Goal: Transaction & Acquisition: Subscribe to service/newsletter

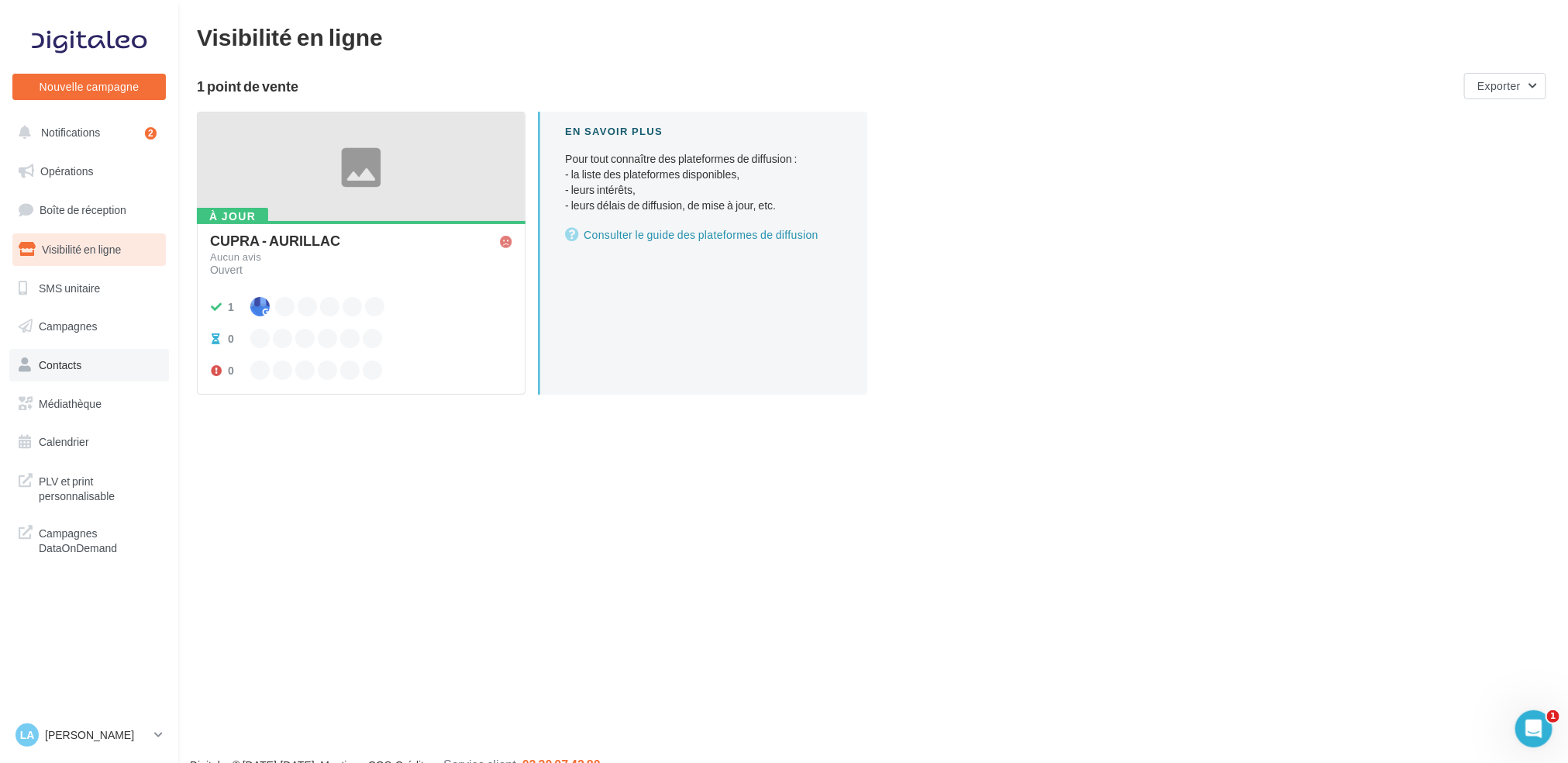
click at [72, 361] on span "Contacts" at bounding box center [59, 364] width 43 height 13
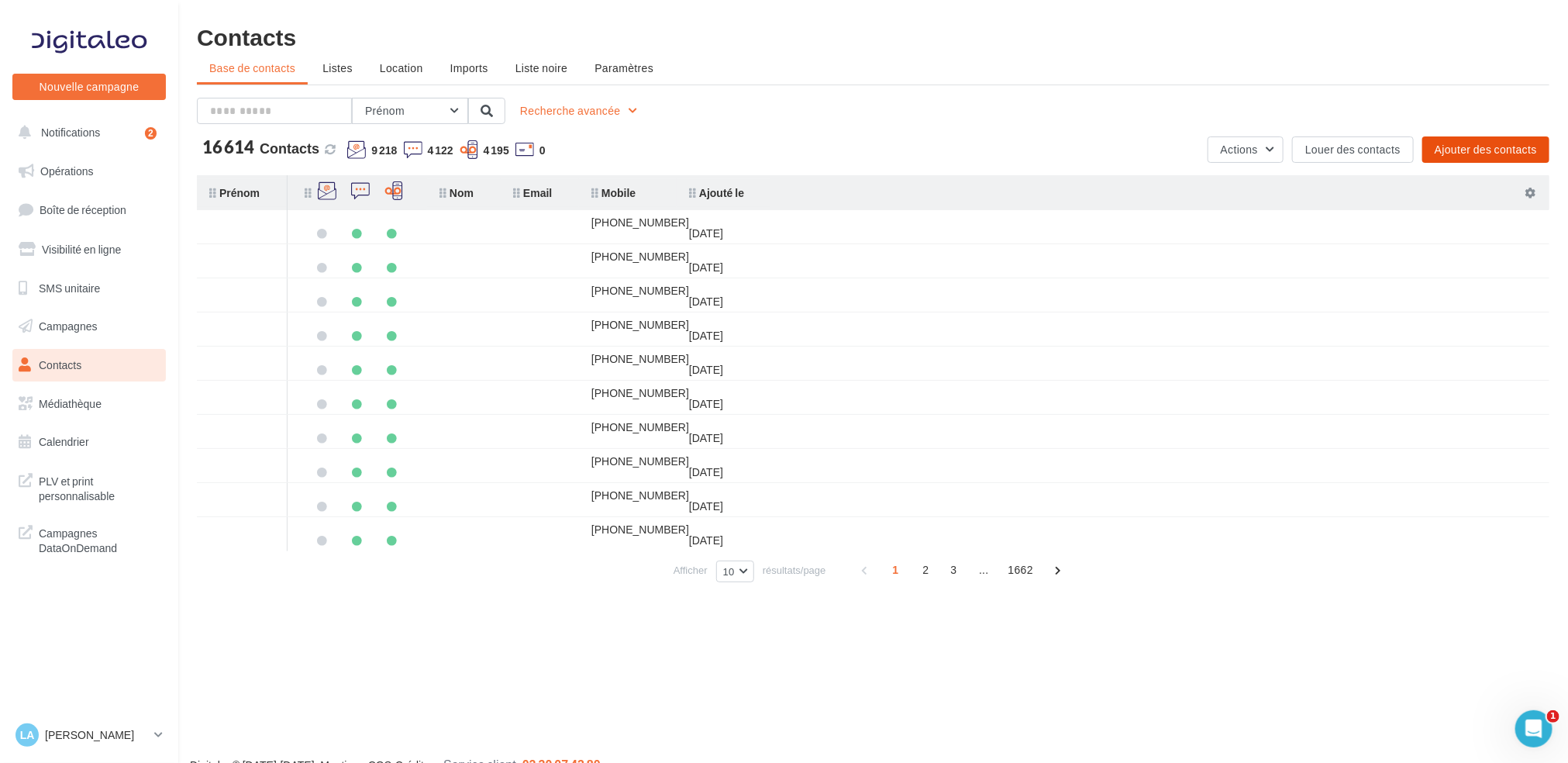
click at [1538, 144] on button "Ajouter des contacts" at bounding box center [1486, 149] width 127 height 26
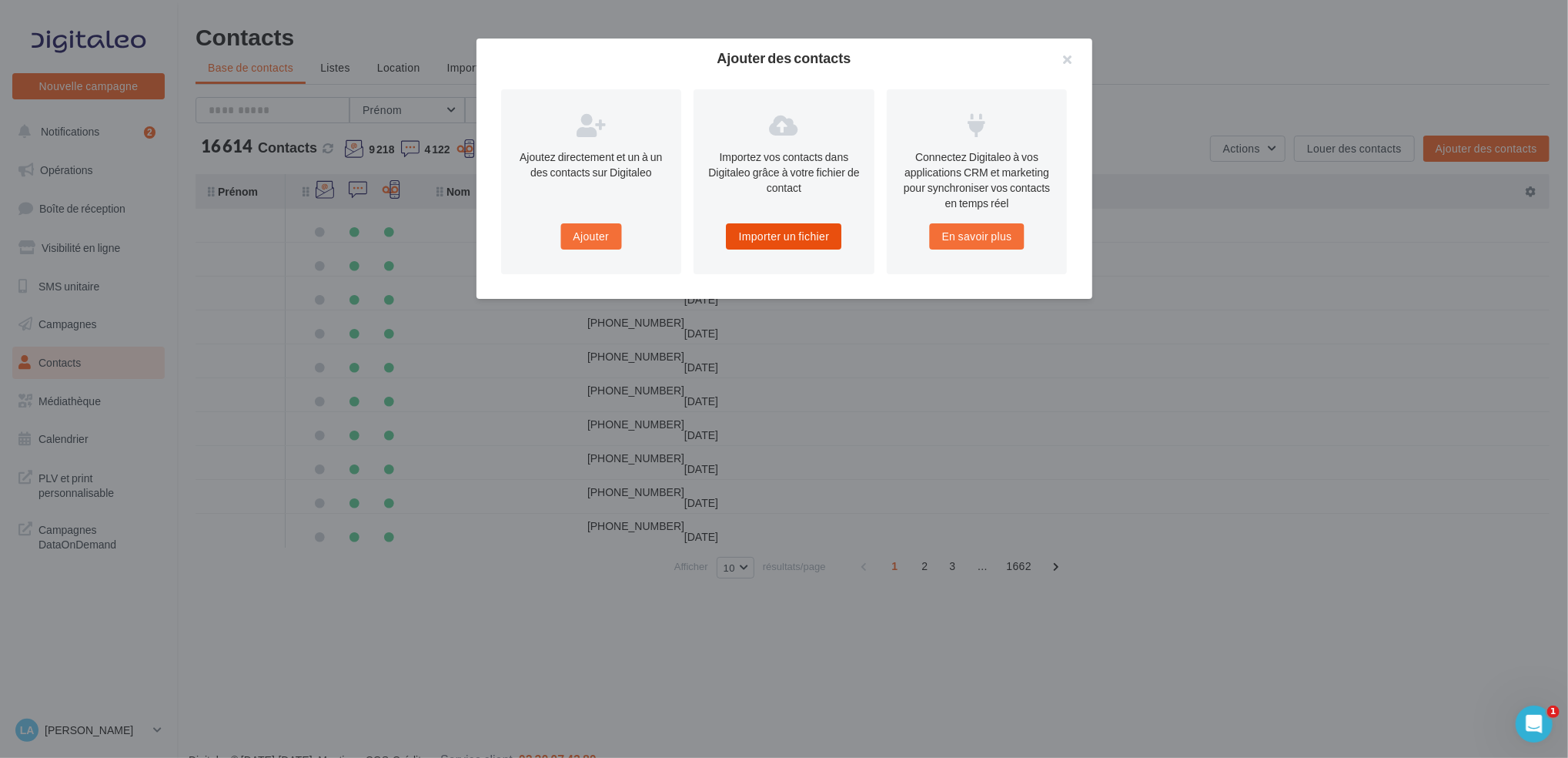
click at [798, 245] on button "Importer un fichier" at bounding box center [784, 236] width 115 height 26
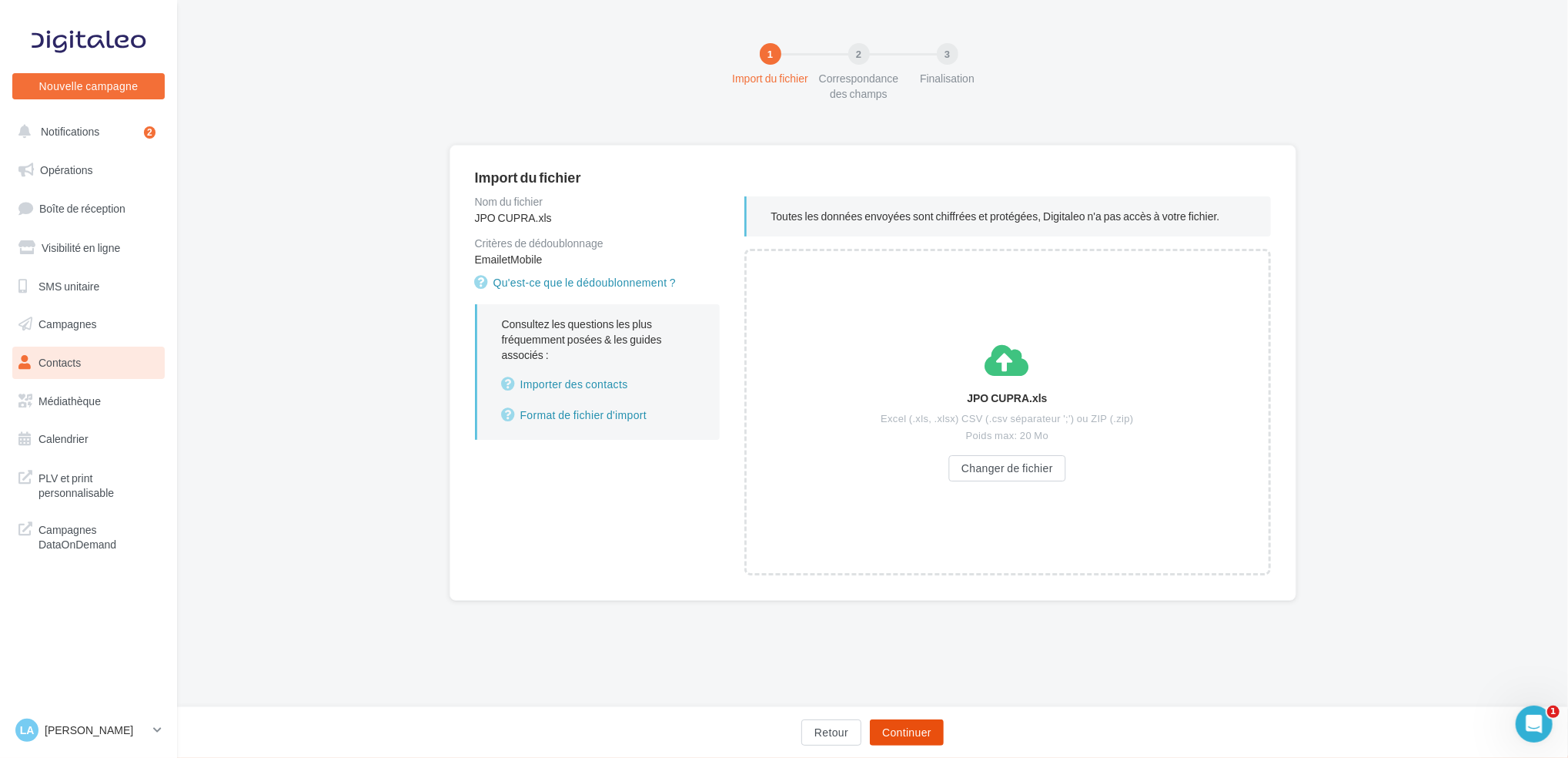
click at [929, 734] on button "Continuer" at bounding box center [906, 732] width 74 height 26
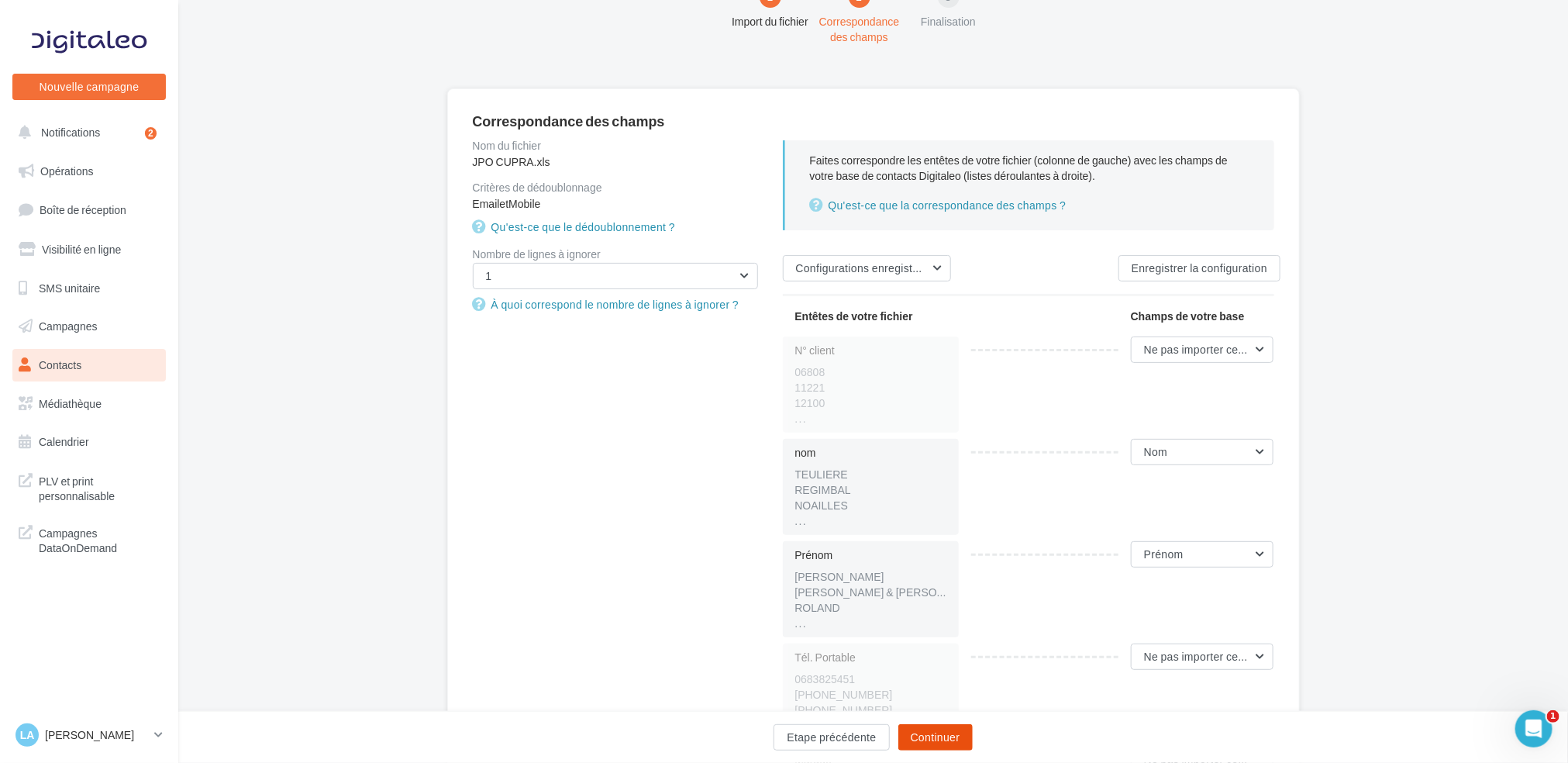
scroll to position [103, 0]
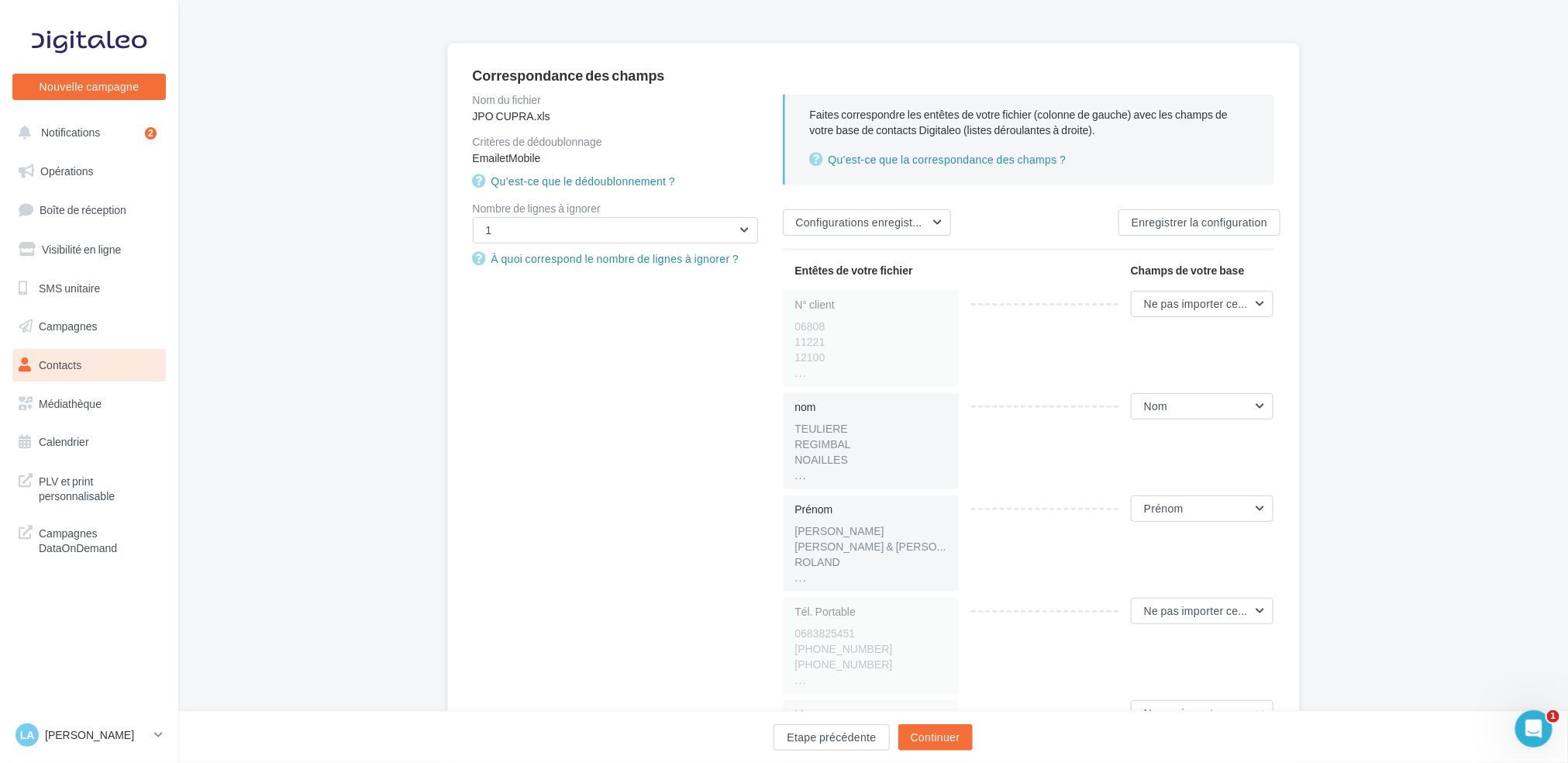
click at [1181, 633] on div "Tél. Portable 0683825451 +33 661427855 +33 685159735 ... Ne pas importer cette …" at bounding box center [1035, 646] width 504 height 96
click at [1186, 615] on span "Ne pas importer cette colonne" at bounding box center [1218, 610] width 149 height 13
click at [1158, 565] on button "Mobile" at bounding box center [1157, 581] width 232 height 40
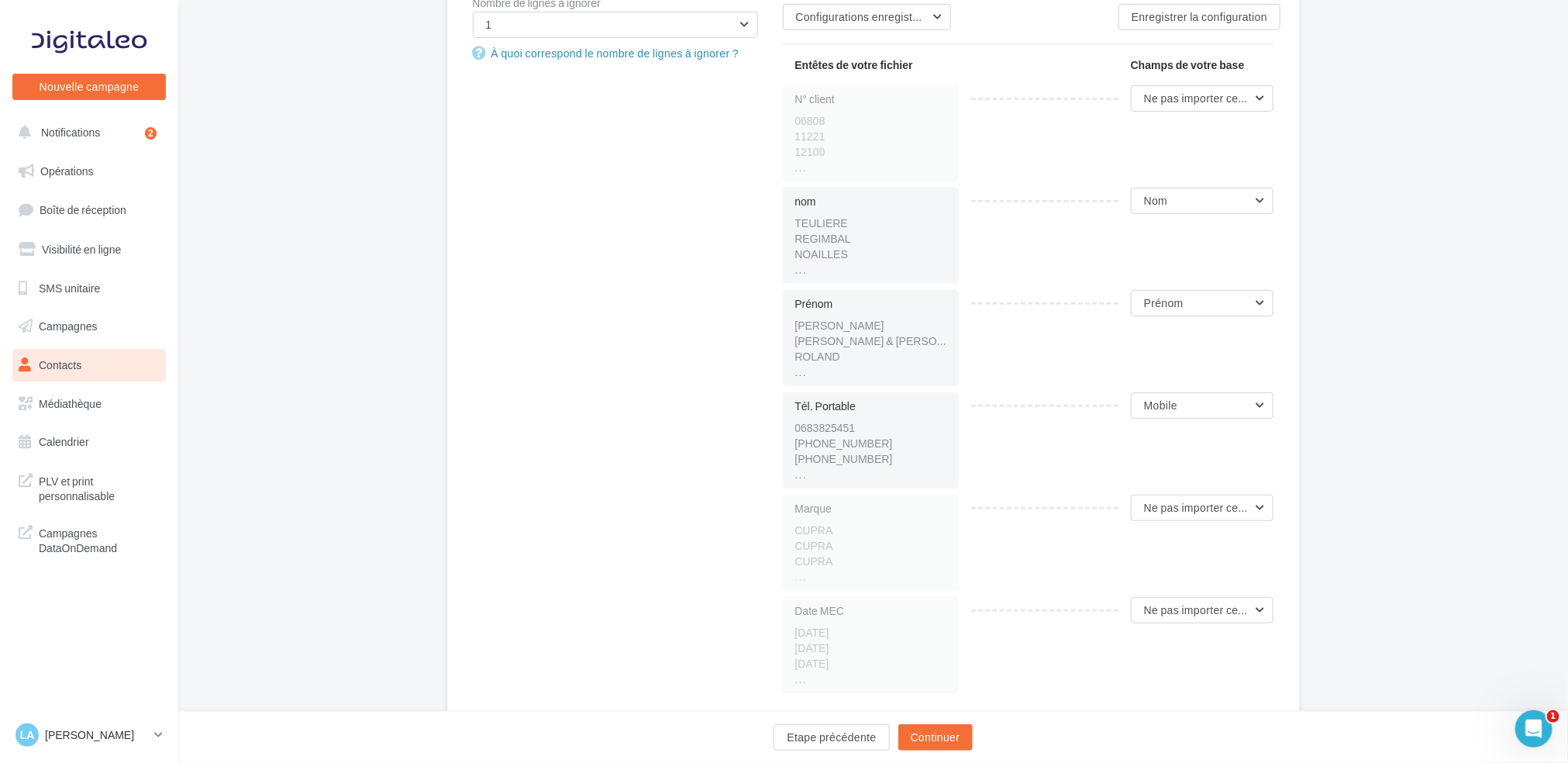
scroll to position [310, 0]
click at [952, 742] on button "Continuer" at bounding box center [935, 737] width 74 height 26
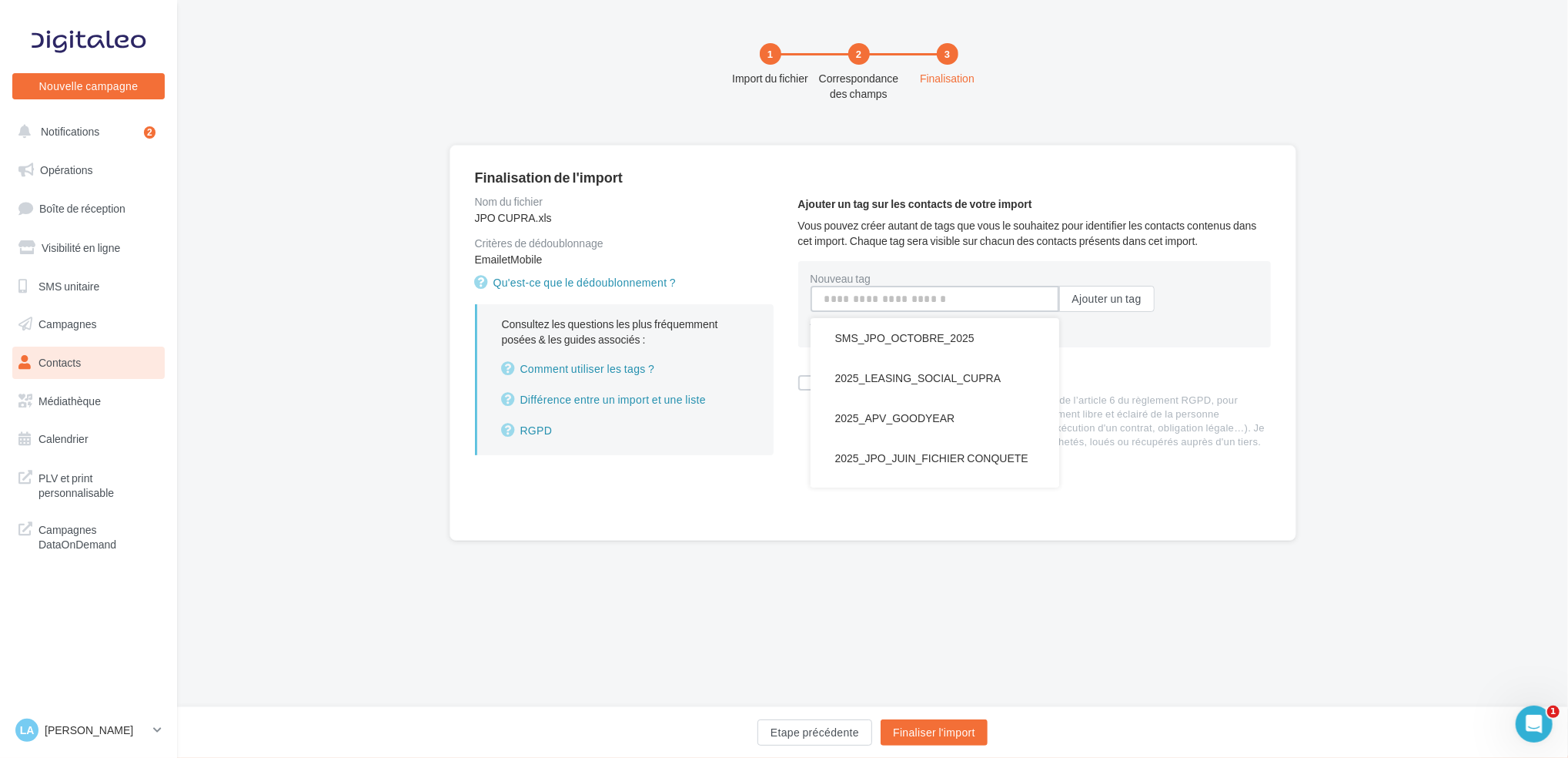
click at [876, 302] on input "Nouveau tag" at bounding box center [934, 298] width 249 height 26
paste input "**********"
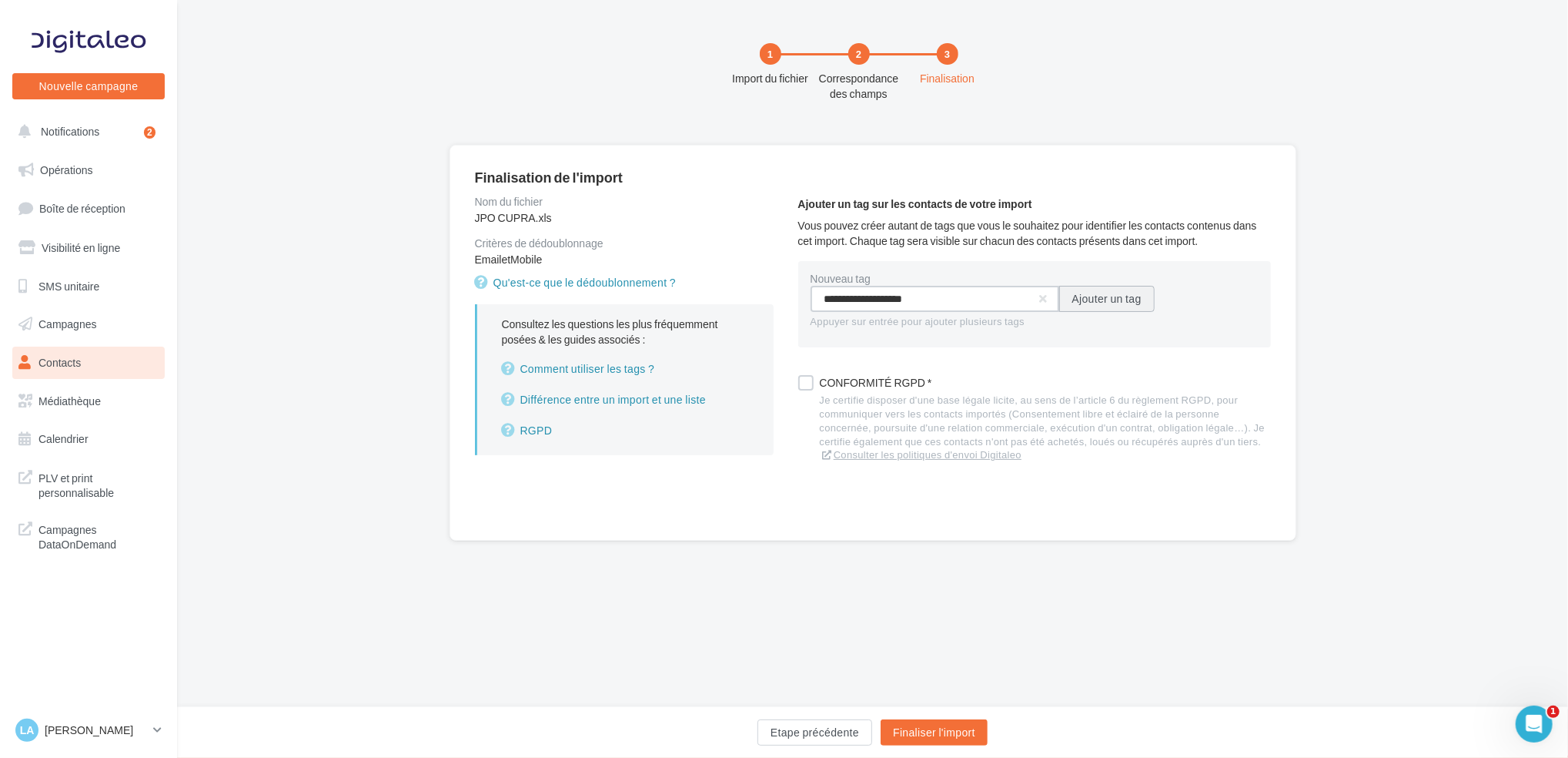
type input "**********"
click at [1109, 304] on button "Ajouter un tag" at bounding box center [1107, 298] width 95 height 26
click at [884, 403] on div "Je certifie disposer d'une base légale licite, au sens de l’article 6 du règlem…" at bounding box center [1045, 431] width 451 height 69
click at [944, 731] on button "Finaliser l'import" at bounding box center [934, 732] width 107 height 26
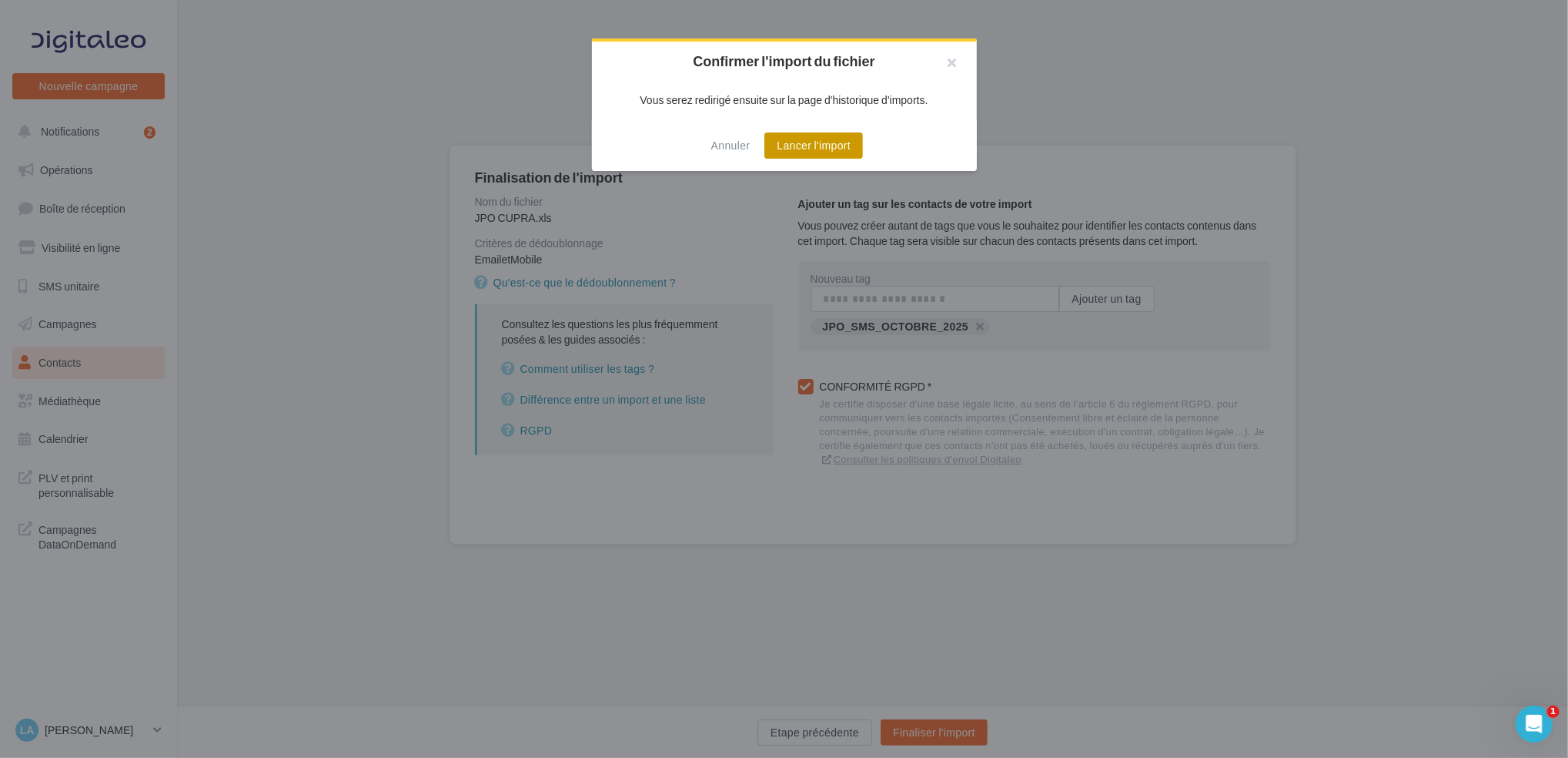
click at [829, 146] on button "Lancer l'import" at bounding box center [814, 146] width 99 height 26
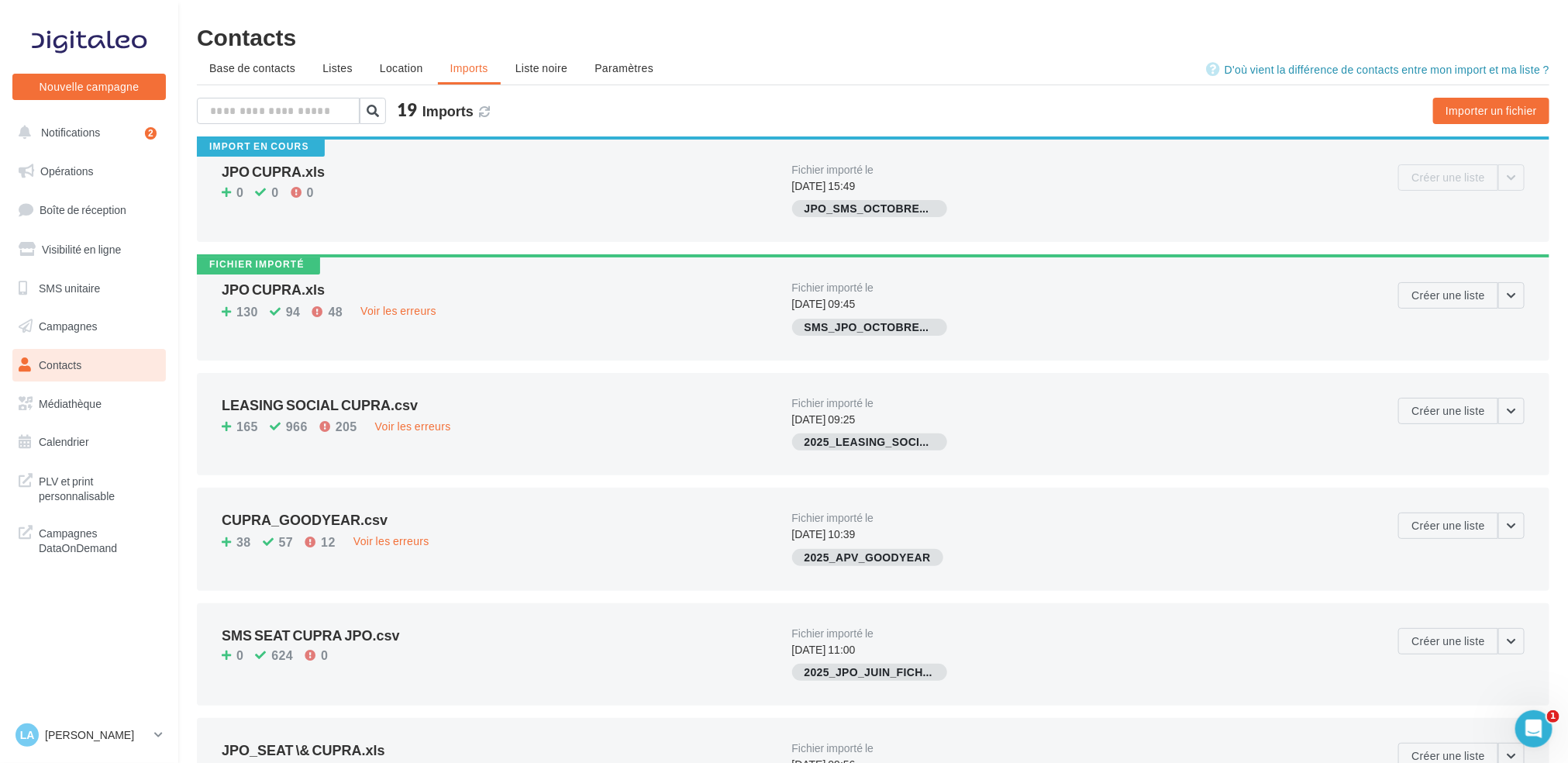
click at [476, 112] on div "19 Imports" at bounding box center [440, 110] width 99 height 18
click at [482, 113] on icon at bounding box center [485, 112] width 10 height 10
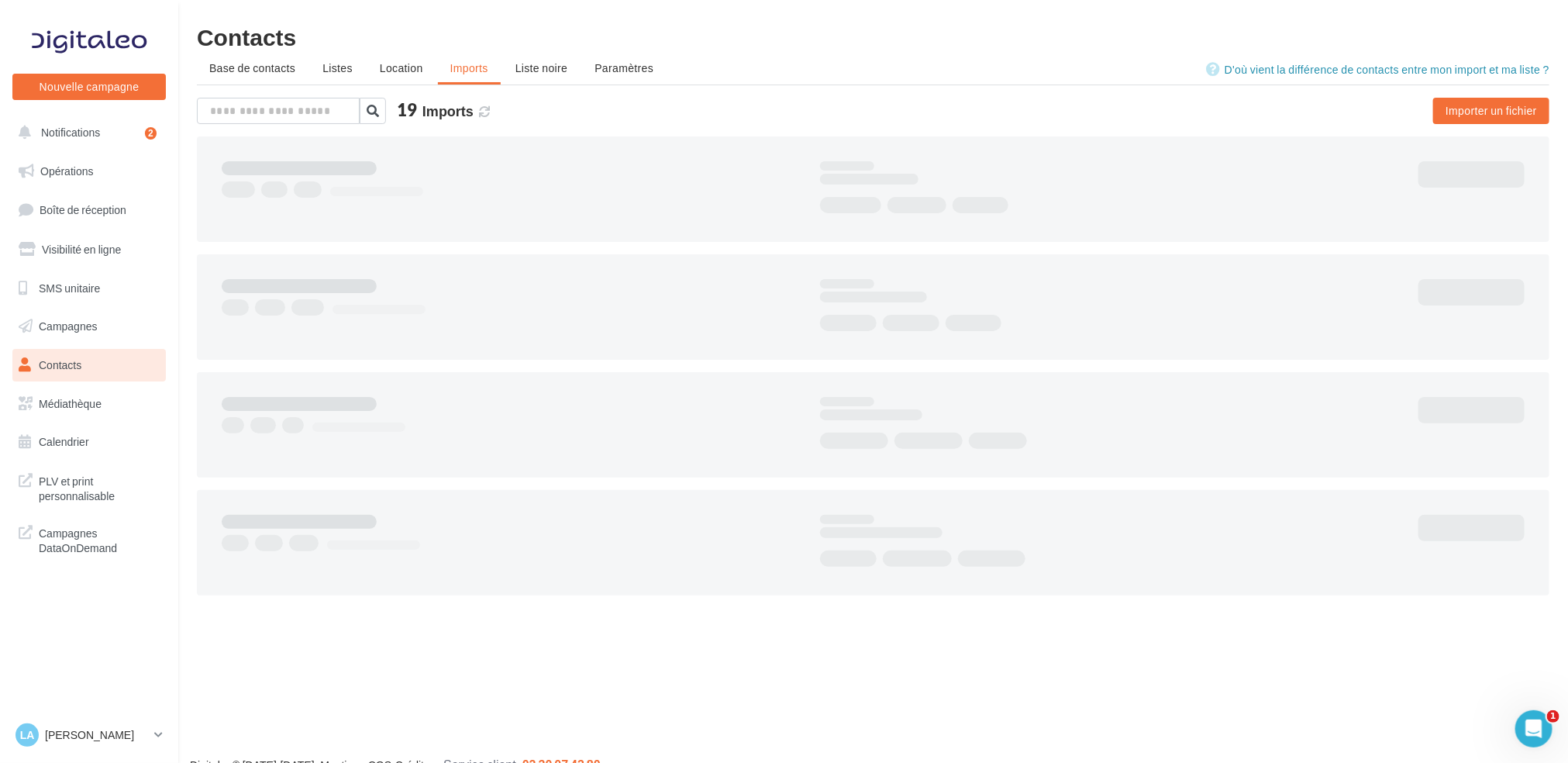
click at [482, 113] on span at bounding box center [485, 112] width 10 height 17
click at [93, 320] on span "Campagnes" at bounding box center [67, 326] width 58 height 13
click at [104, 319] on link "Campagnes" at bounding box center [89, 326] width 160 height 32
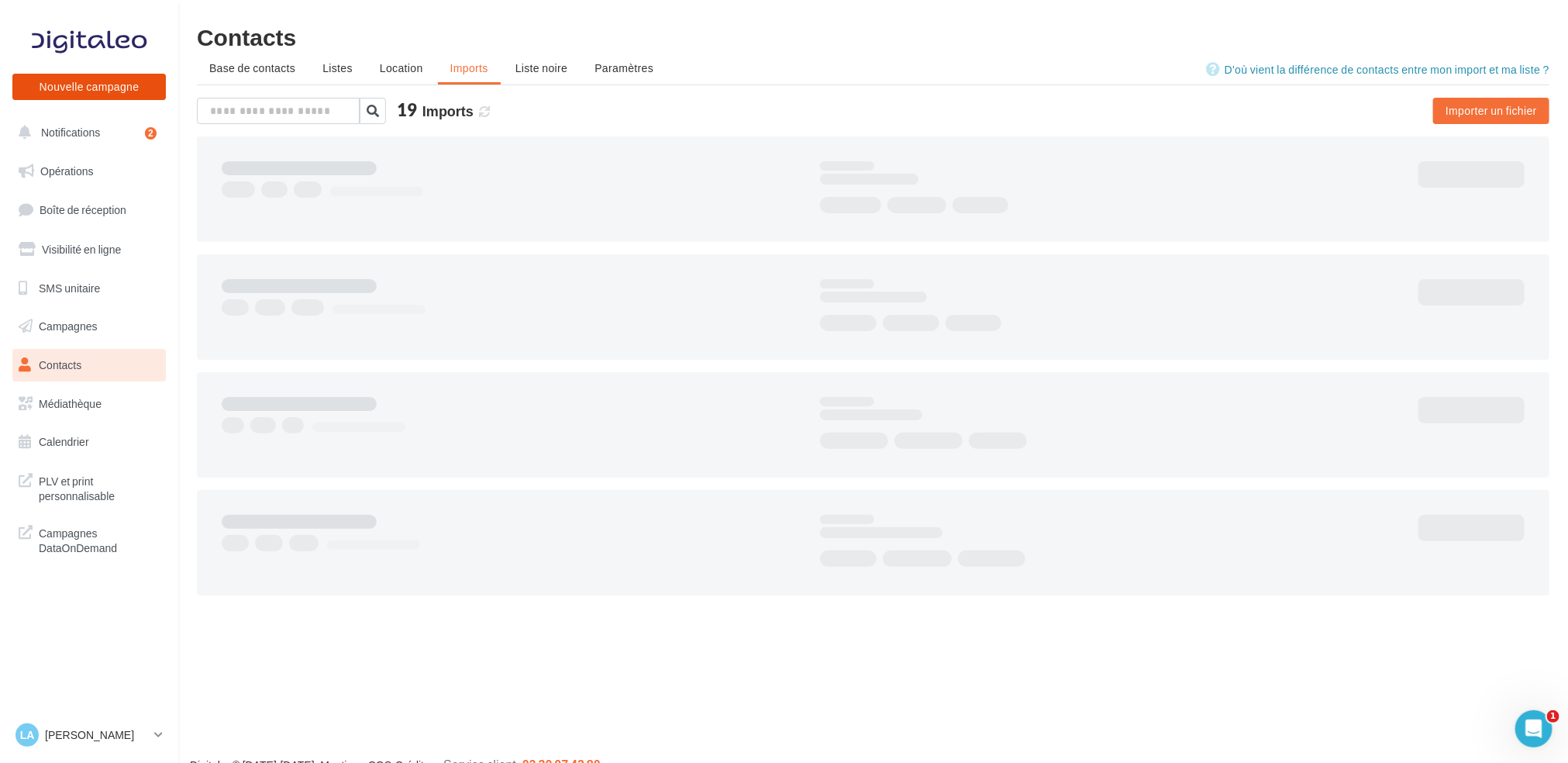
click at [125, 91] on button "Nouvelle campagne" at bounding box center [89, 86] width 154 height 26
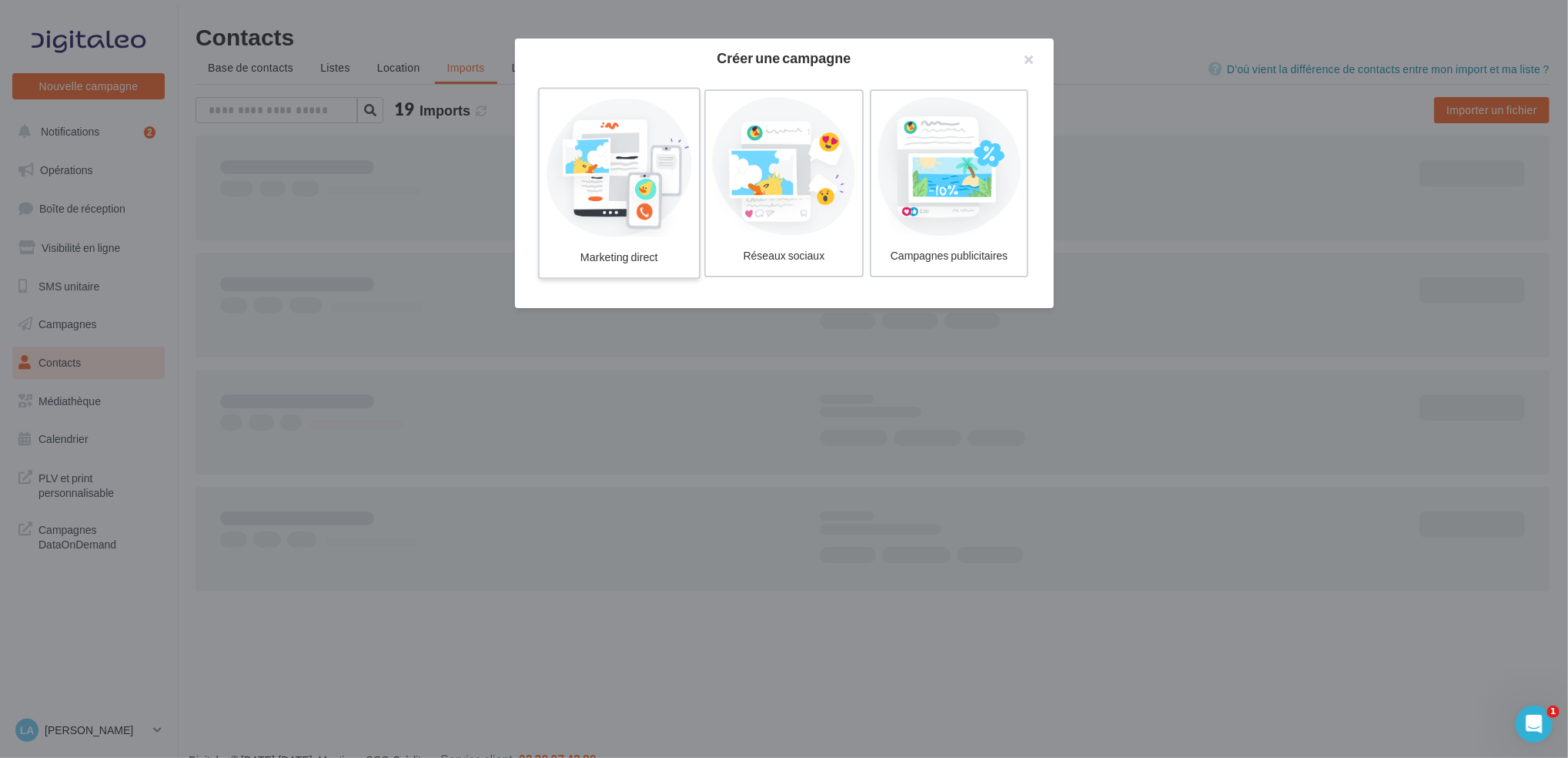
click at [628, 147] on div at bounding box center [618, 166] width 146 height 141
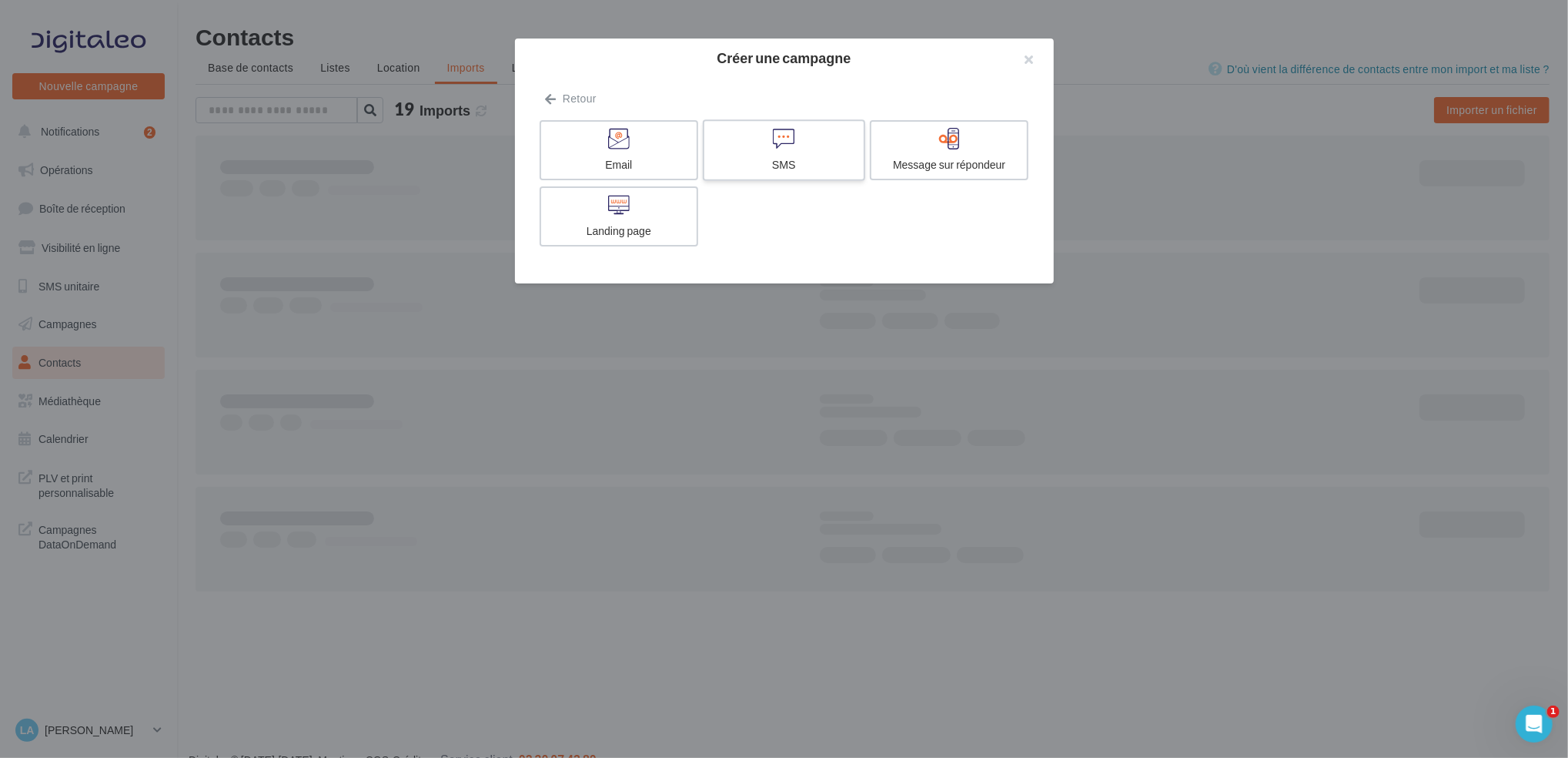
click at [783, 140] on icon at bounding box center [784, 138] width 23 height 23
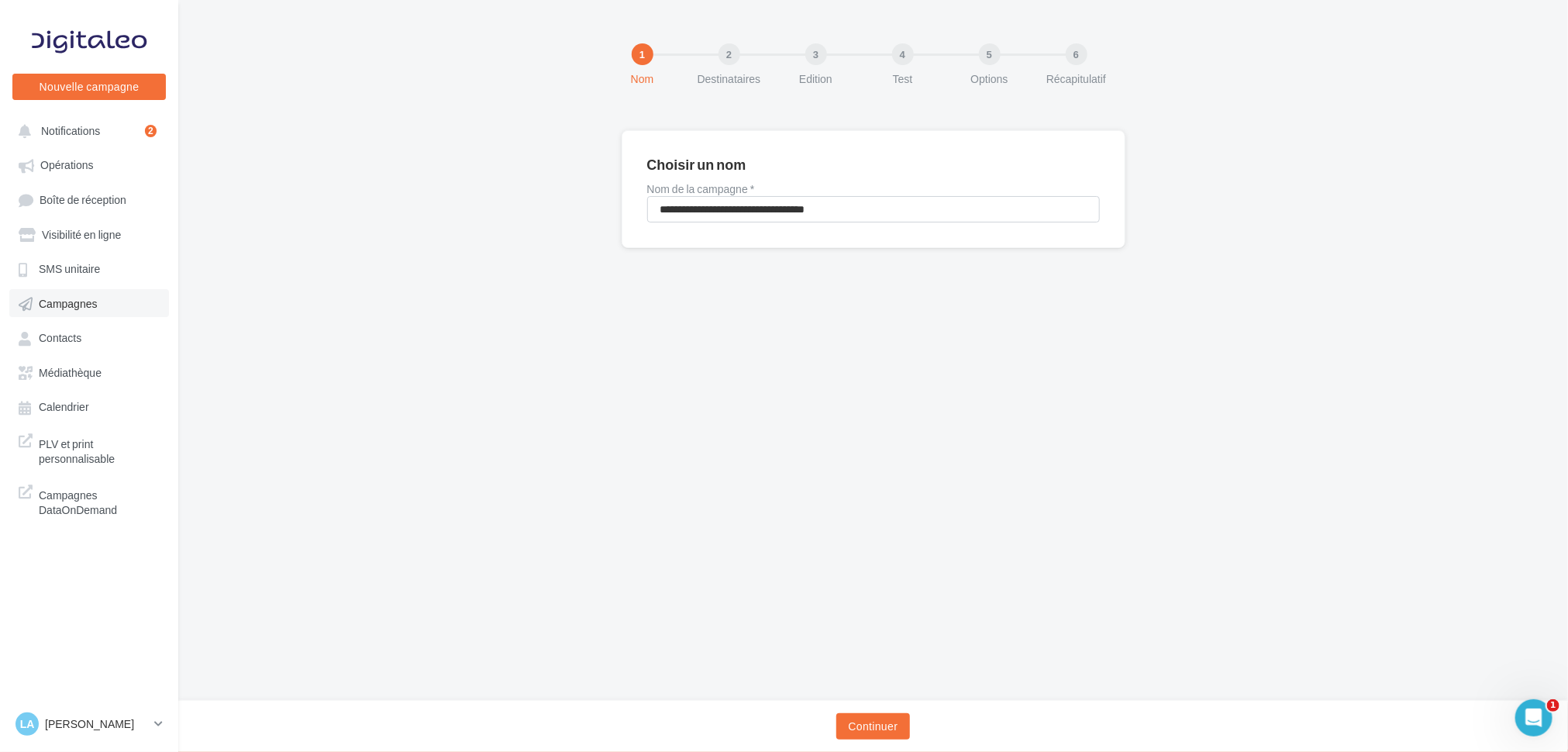
click at [82, 301] on span "Campagnes" at bounding box center [67, 303] width 58 height 13
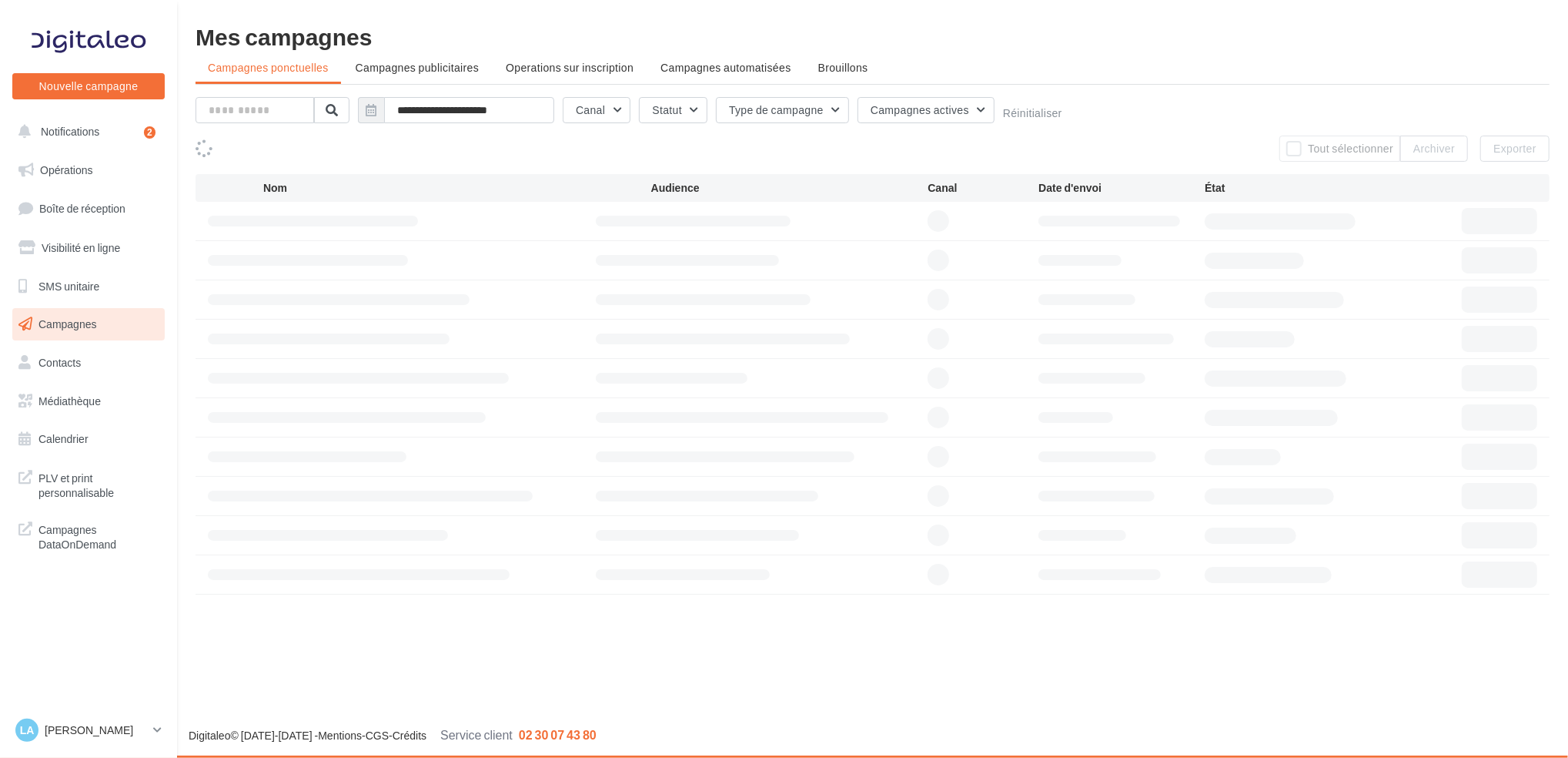
click at [818, 65] on span "Brouillons" at bounding box center [843, 67] width 50 height 13
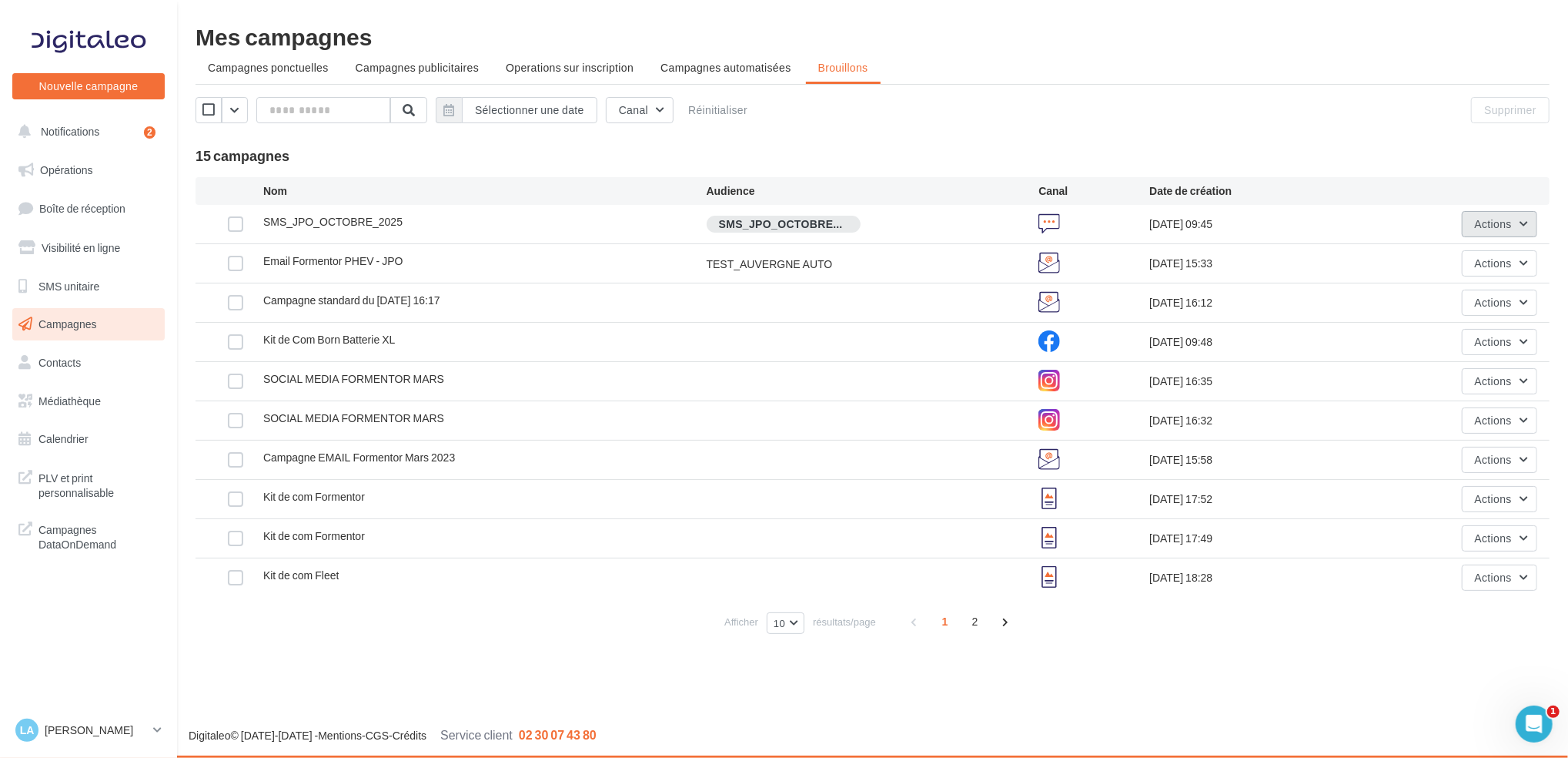
drag, startPoint x: 1491, startPoint y: 217, endPoint x: 1486, endPoint y: 237, distance: 20.6
click at [1491, 220] on span "Actions" at bounding box center [1493, 223] width 37 height 13
click at [1479, 257] on button "Editer" at bounding box center [1460, 260] width 154 height 40
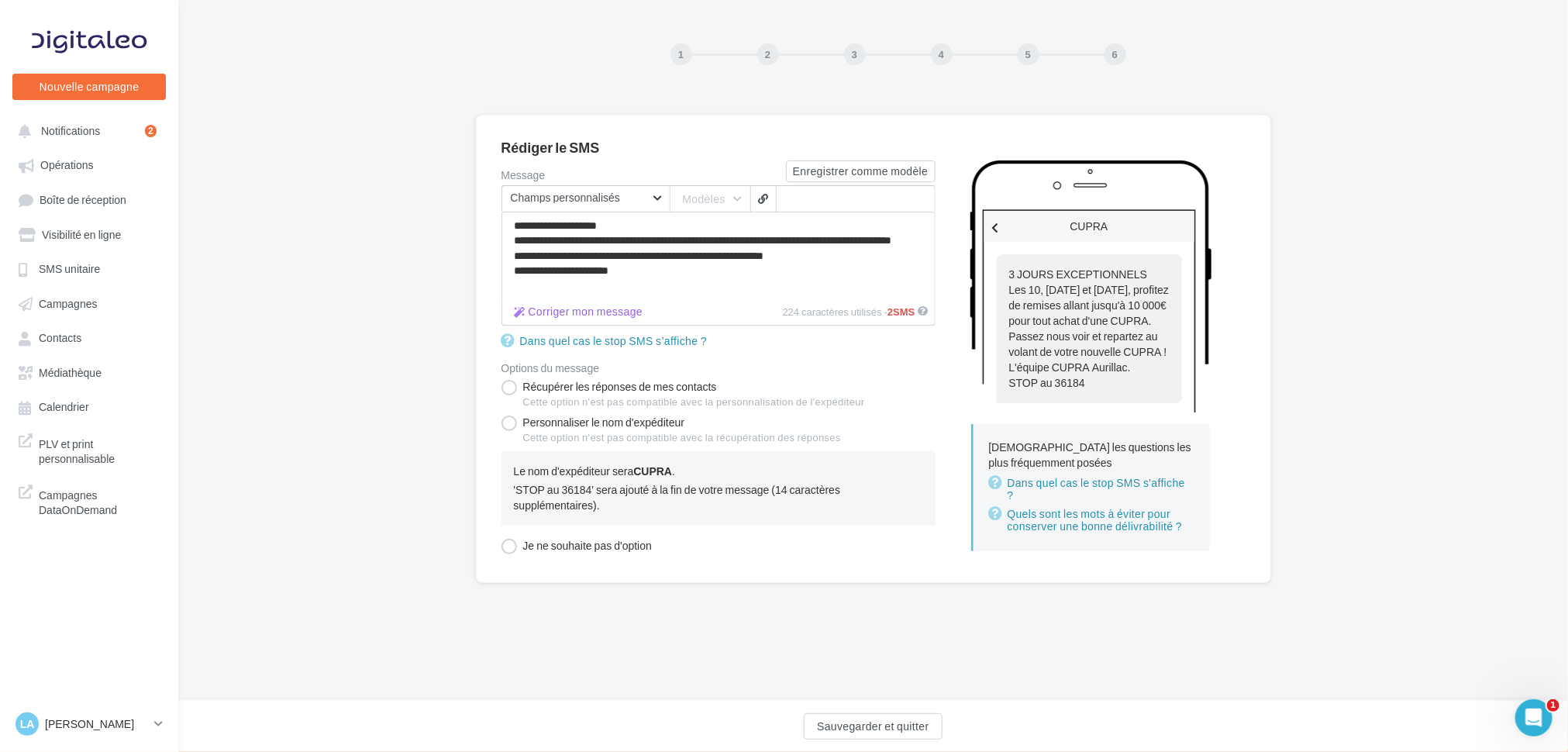
click at [860, 52] on div "3" at bounding box center [855, 54] width 22 height 22
click at [782, 54] on div at bounding box center [809, 54] width 78 height 3
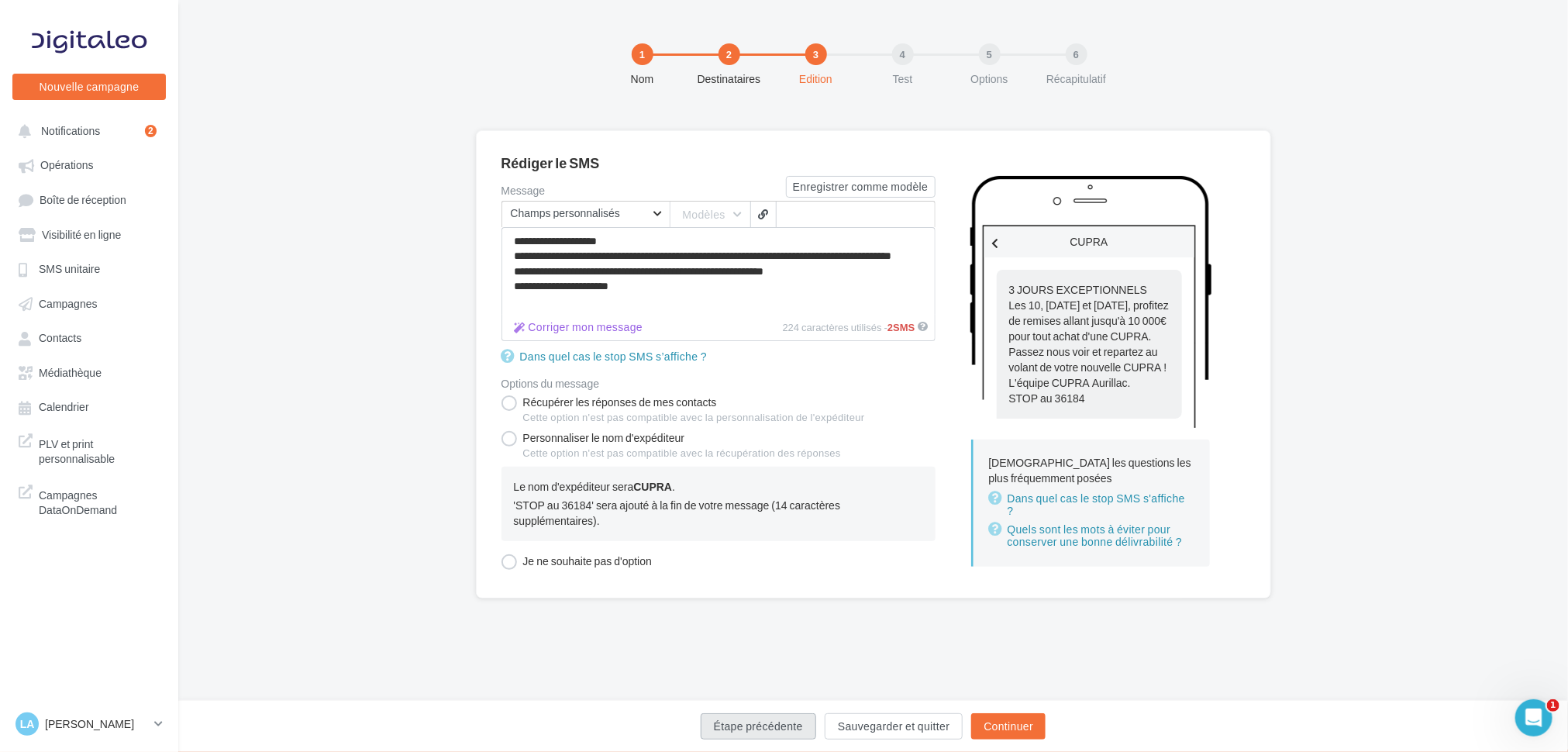
click at [741, 733] on button "Étape précédente" at bounding box center [759, 727] width 115 height 26
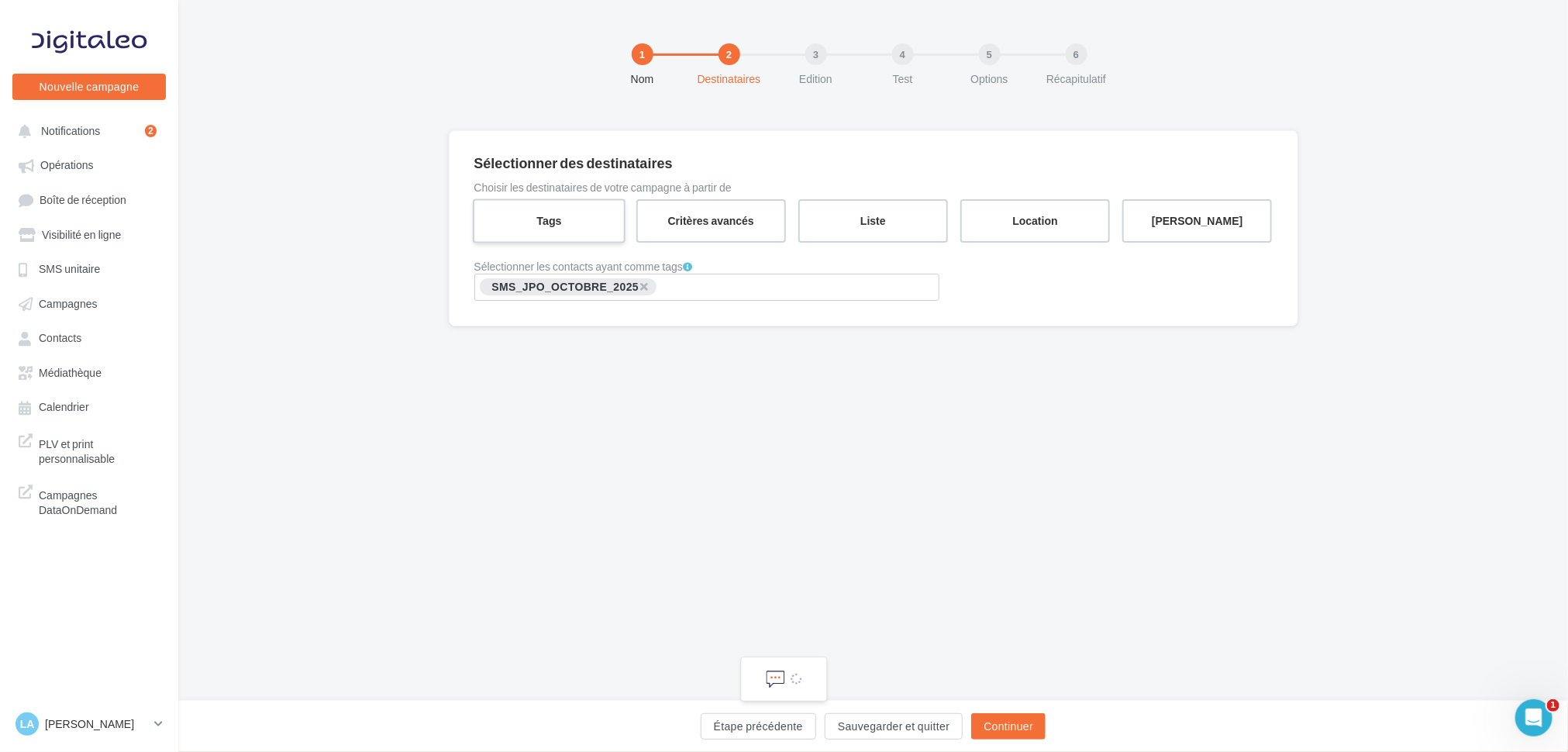
click at [540, 224] on label "Tags" at bounding box center [549, 220] width 153 height 45
click at [648, 284] on span "×" at bounding box center [643, 286] width 10 height 15
click at [516, 286] on input "Rechercher ou sélectionner un tag" at bounding box center [707, 286] width 457 height 17
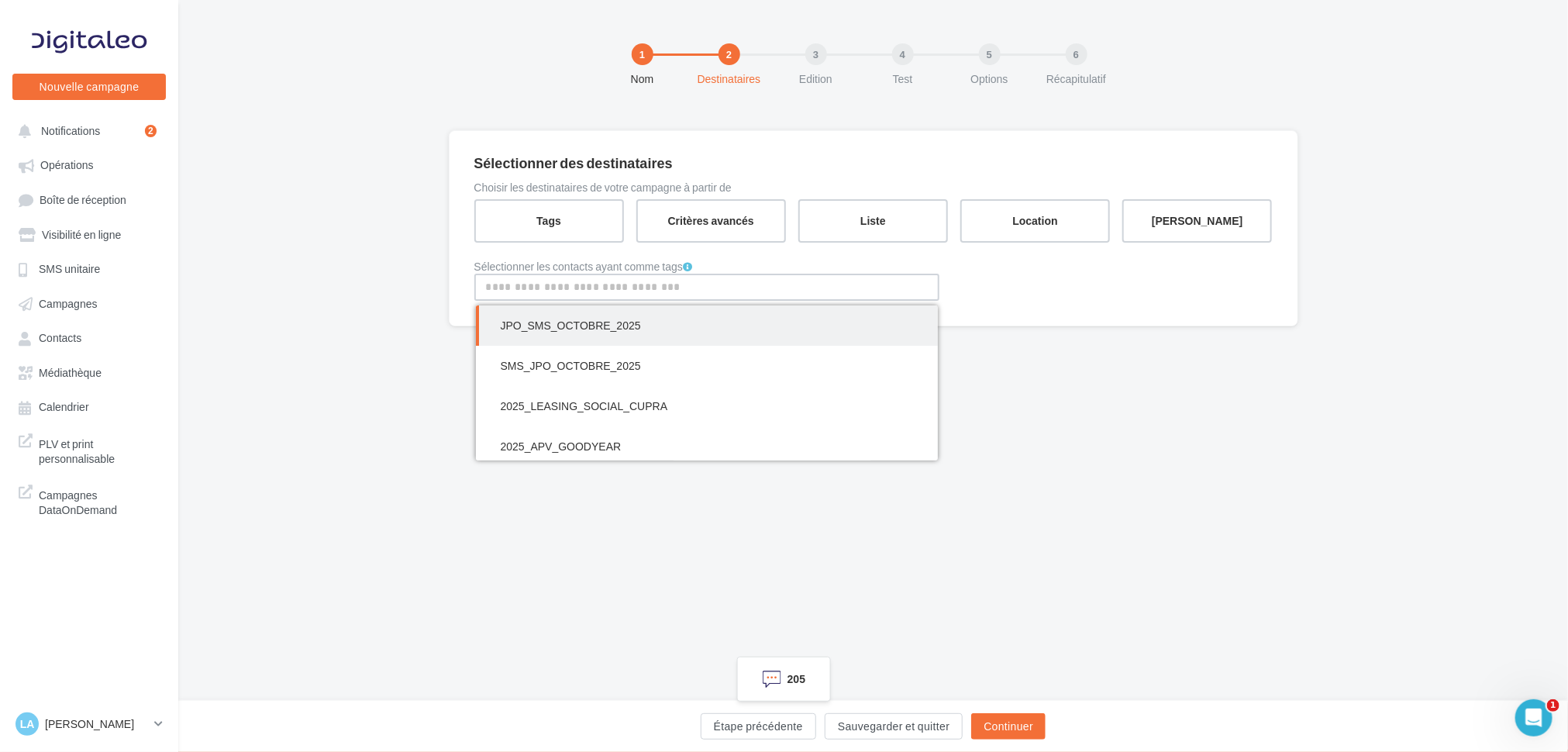
click at [527, 323] on span "JPO_SMS_OCTOBRE_2025" at bounding box center [571, 325] width 141 height 13
click at [1042, 509] on div "1 Nom 2 Destinataires 3 Edition 4 Test 5 Options 6 Récapitulatif Sélectionner d…" at bounding box center [873, 350] width 1390 height 701
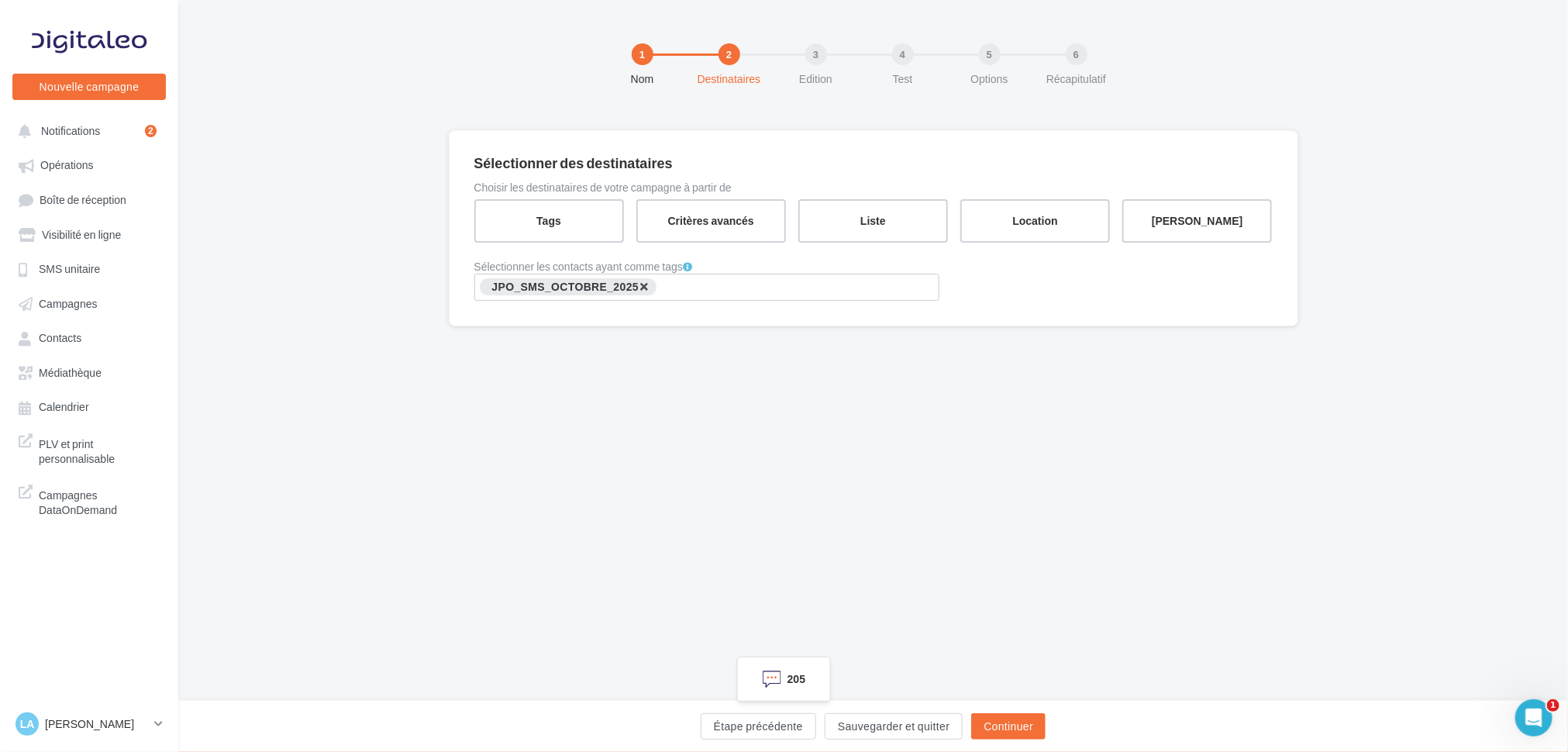
click at [647, 280] on span "×" at bounding box center [643, 286] width 10 height 15
click at [579, 526] on div "1 Nom 2 Destinataires 3 Edition 4 Test 5 Options 6 Récapitulatif Sélectionner d…" at bounding box center [873, 350] width 1390 height 701
click at [538, 288] on input "Rechercher ou sélectionner un tag" at bounding box center [707, 286] width 457 height 17
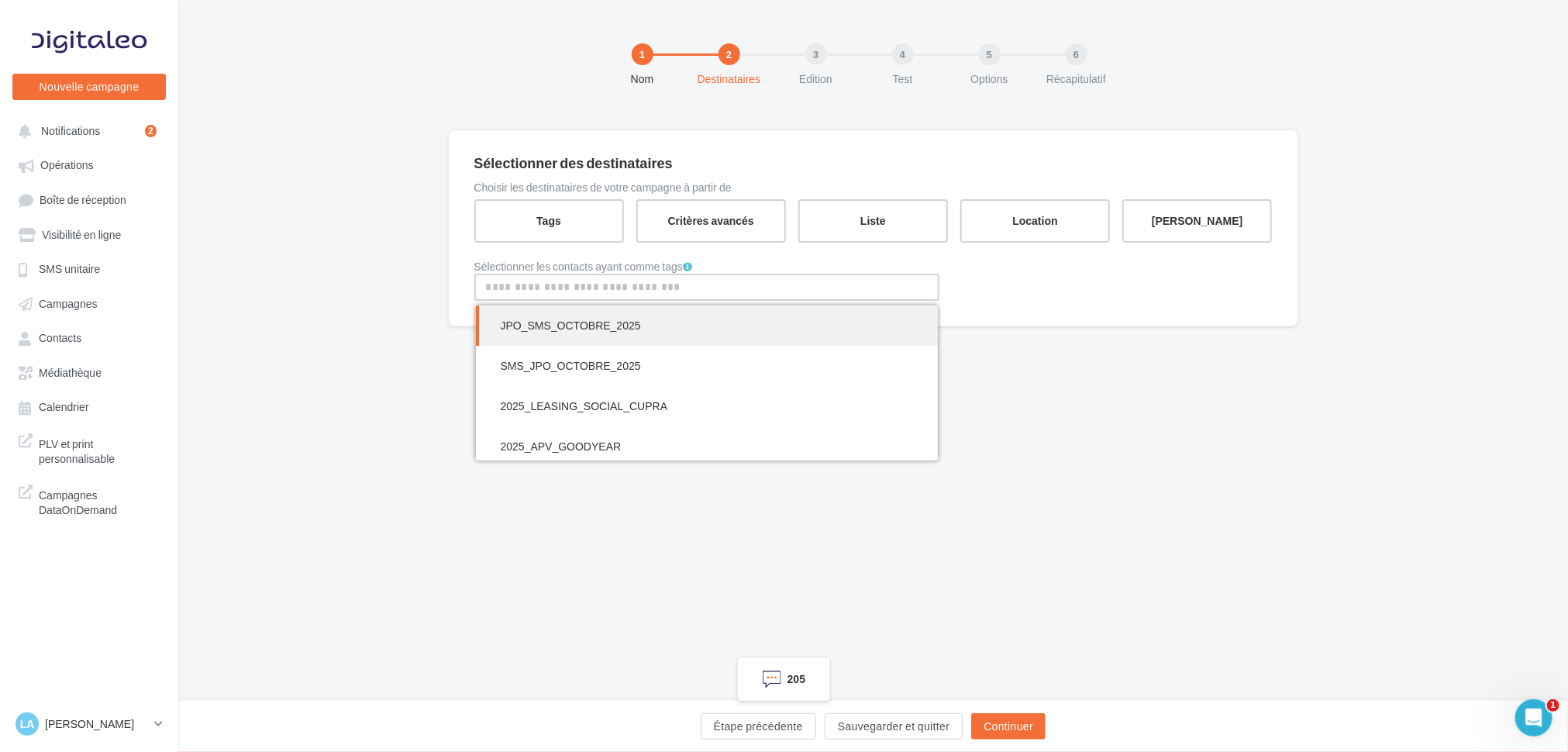
click at [543, 339] on span "JPO_SMS_OCTOBRE_2025" at bounding box center [706, 326] width 462 height 40
click at [998, 726] on button "Continuer" at bounding box center [1008, 727] width 74 height 26
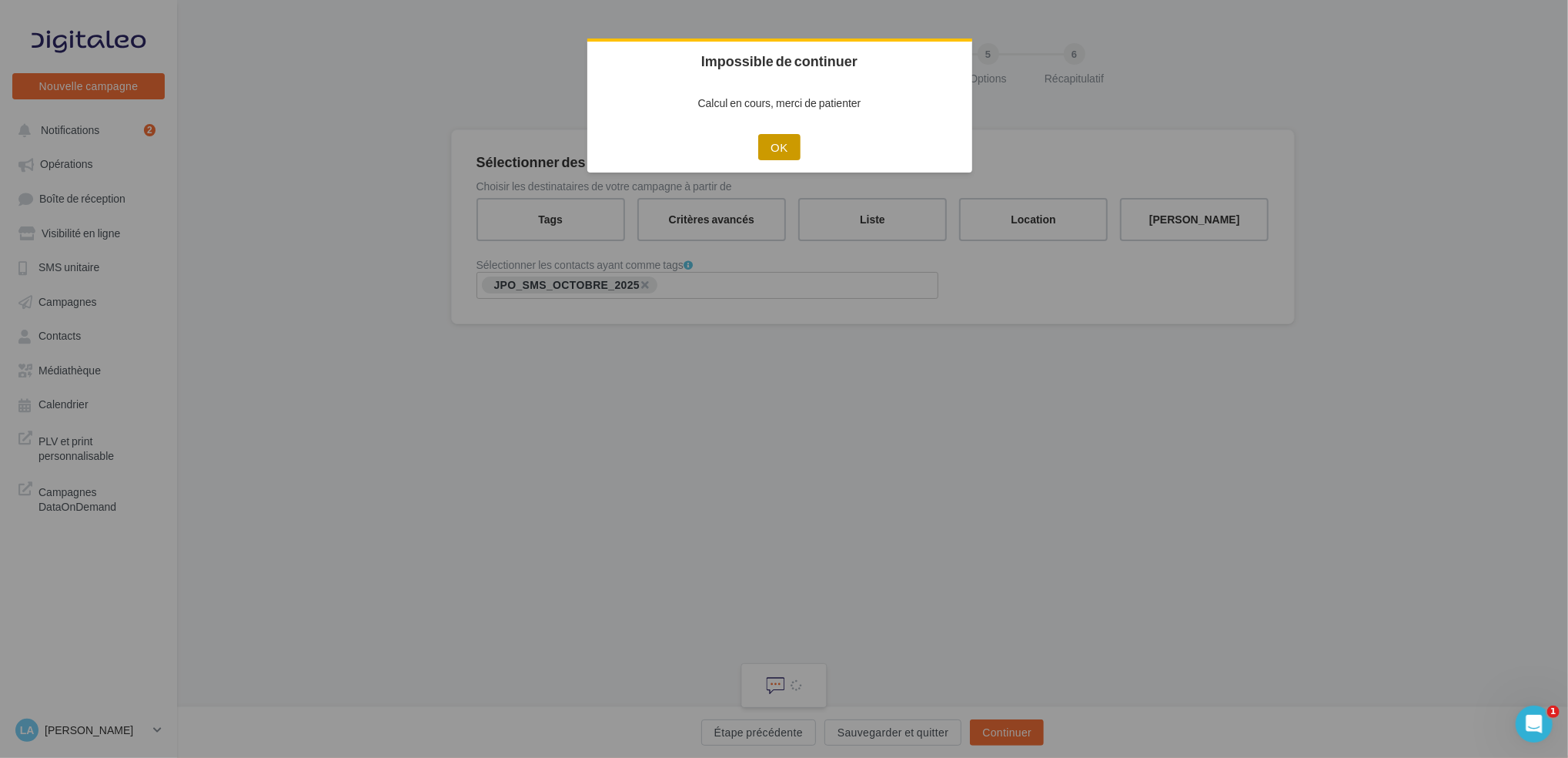
click at [765, 147] on button "OK" at bounding box center [779, 147] width 42 height 26
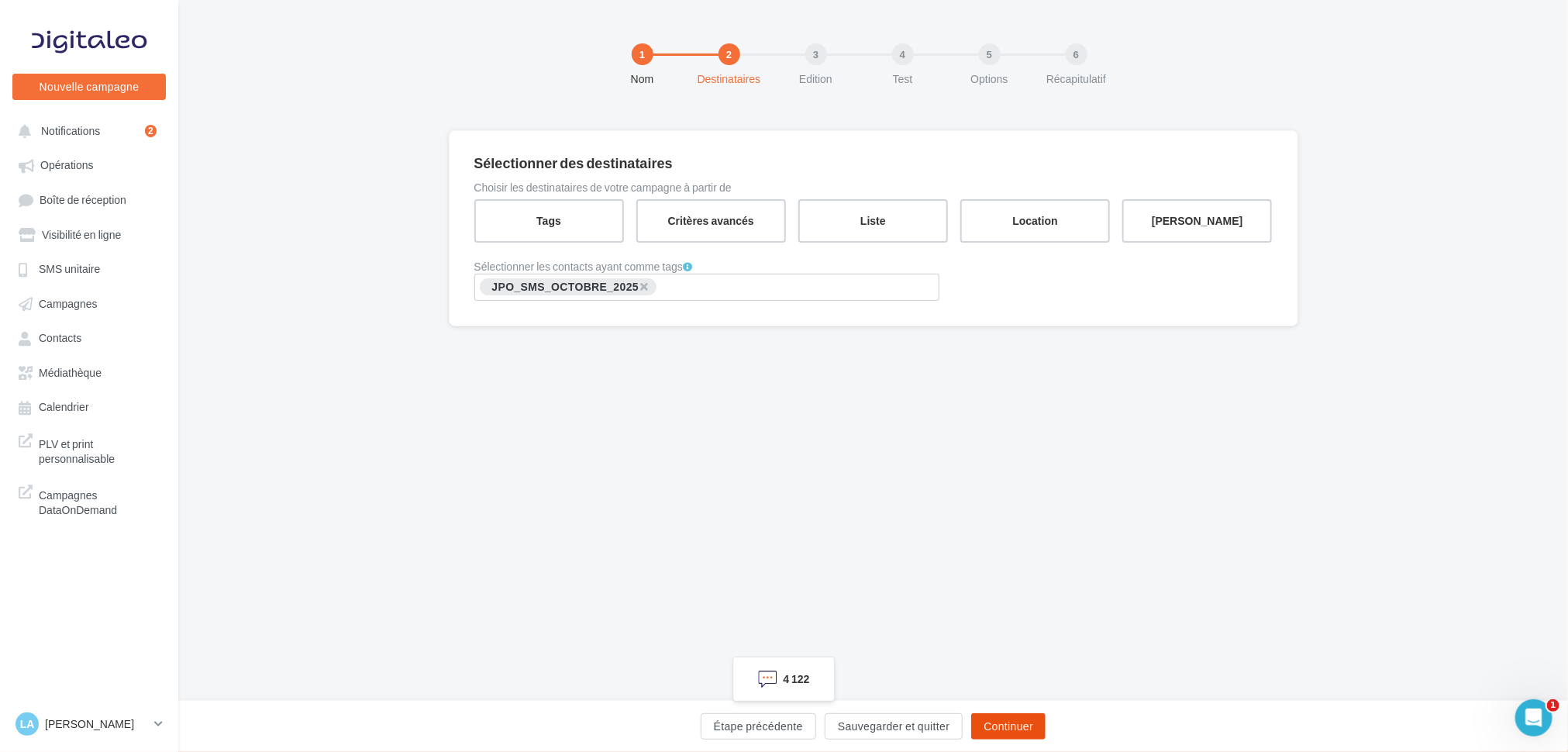
click at [974, 729] on button "Continuer" at bounding box center [1008, 727] width 74 height 26
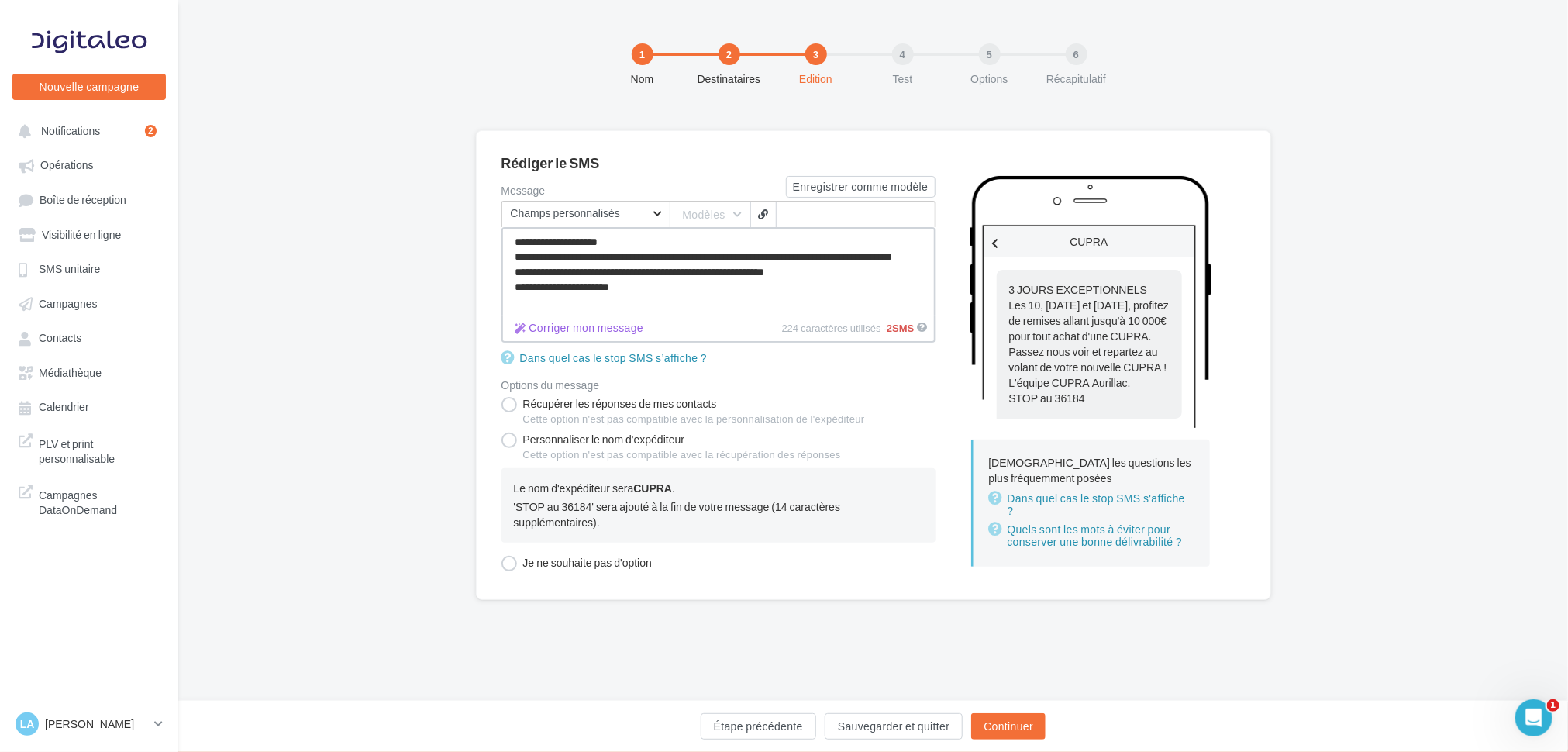
click at [683, 279] on textarea "**********" at bounding box center [718, 271] width 434 height 88
click at [1007, 729] on button "Continuer" at bounding box center [1008, 727] width 74 height 26
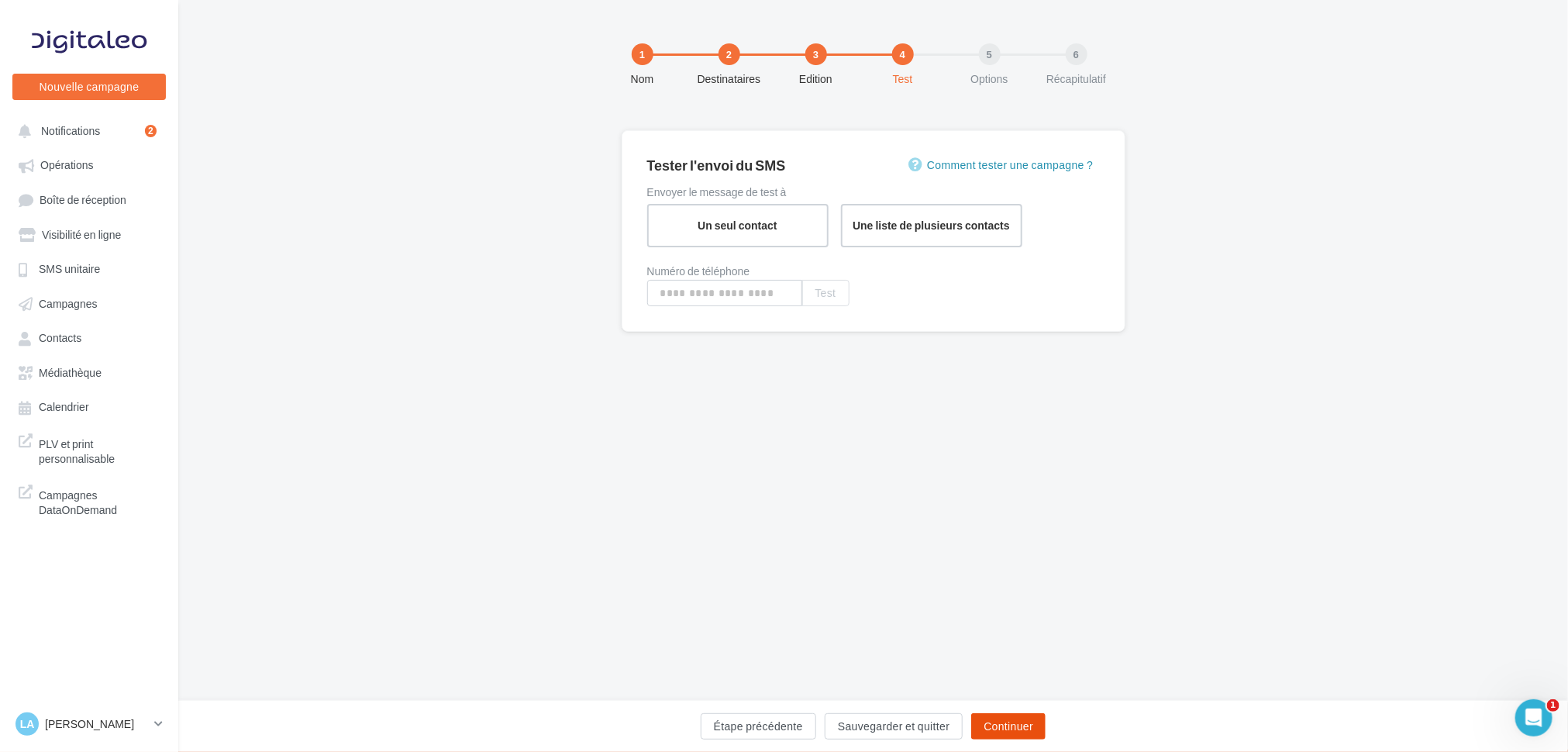
click at [1015, 729] on button "Continuer" at bounding box center [1008, 727] width 74 height 26
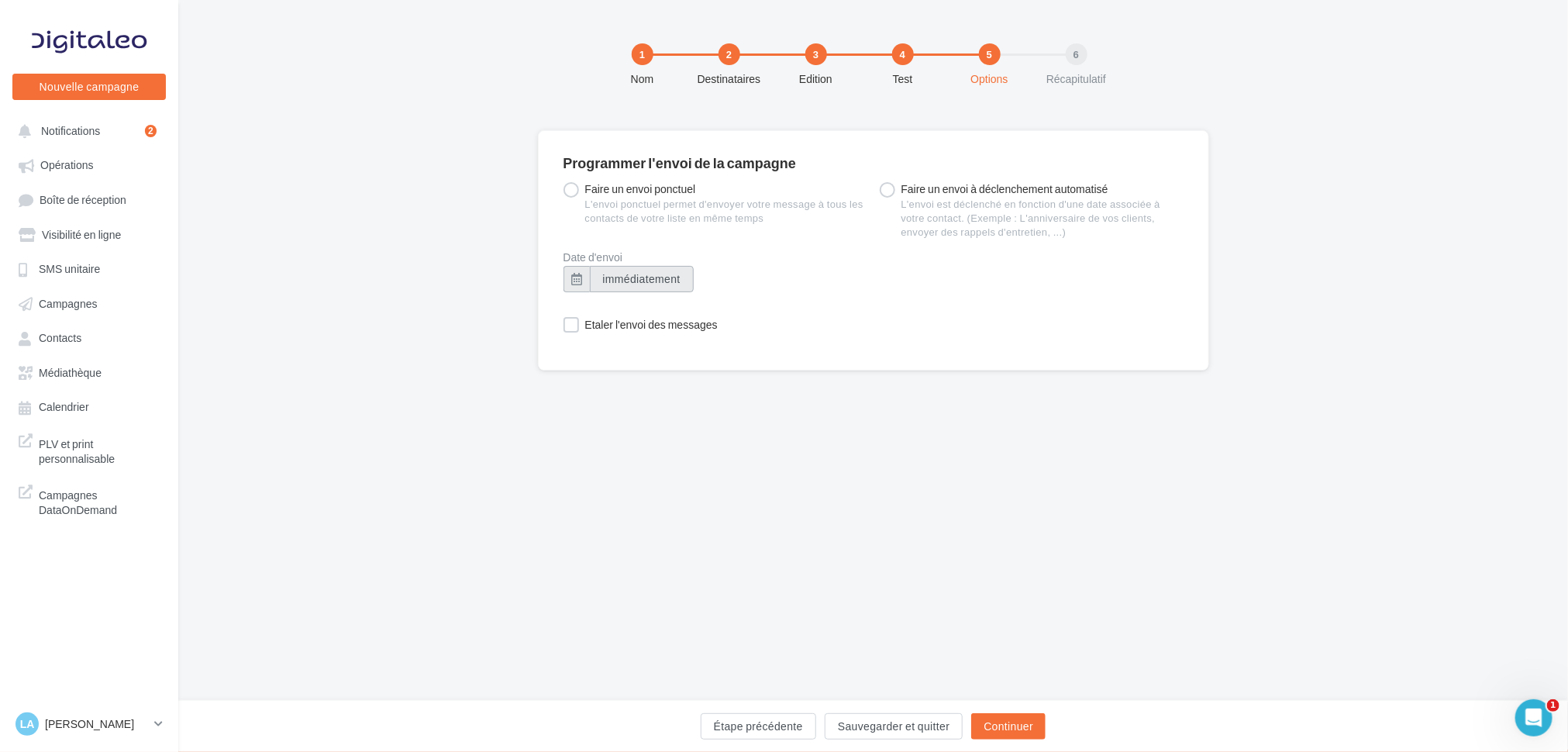
click at [647, 286] on button "immédiatement" at bounding box center [642, 279] width 104 height 26
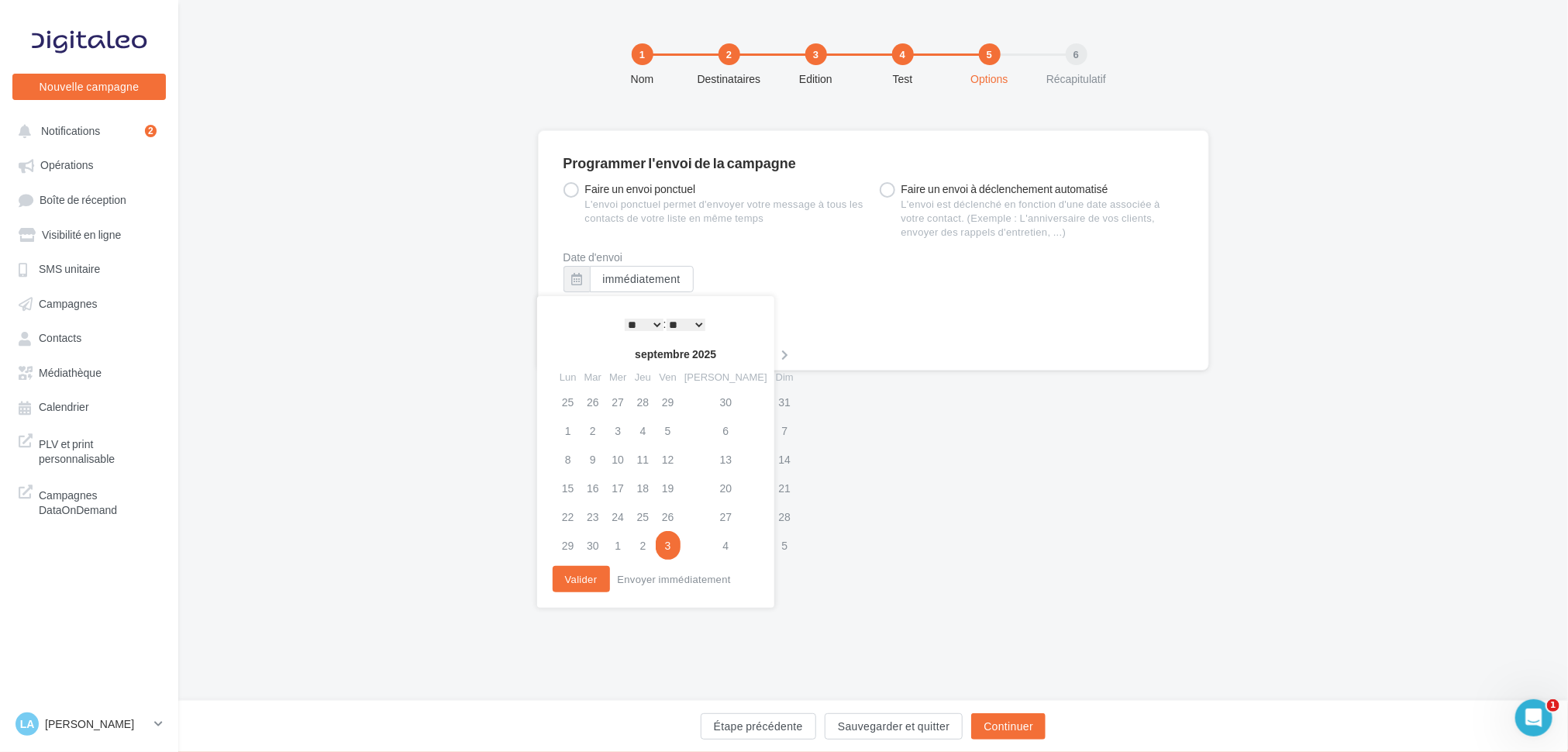
click at [660, 360] on th "septembre 2025" at bounding box center [676, 354] width 190 height 24
click at [775, 352] on icon at bounding box center [785, 355] width 19 height 10
click at [588, 429] on td "7" at bounding box center [593, 431] width 24 height 29
click at [643, 324] on select "* * * * * * * * * * ** ** ** ** ** ** ** ** ** ** ** ** ** **" at bounding box center [644, 325] width 38 height 12
drag, startPoint x: 696, startPoint y: 326, endPoint x: 698, endPoint y: 334, distance: 8.2
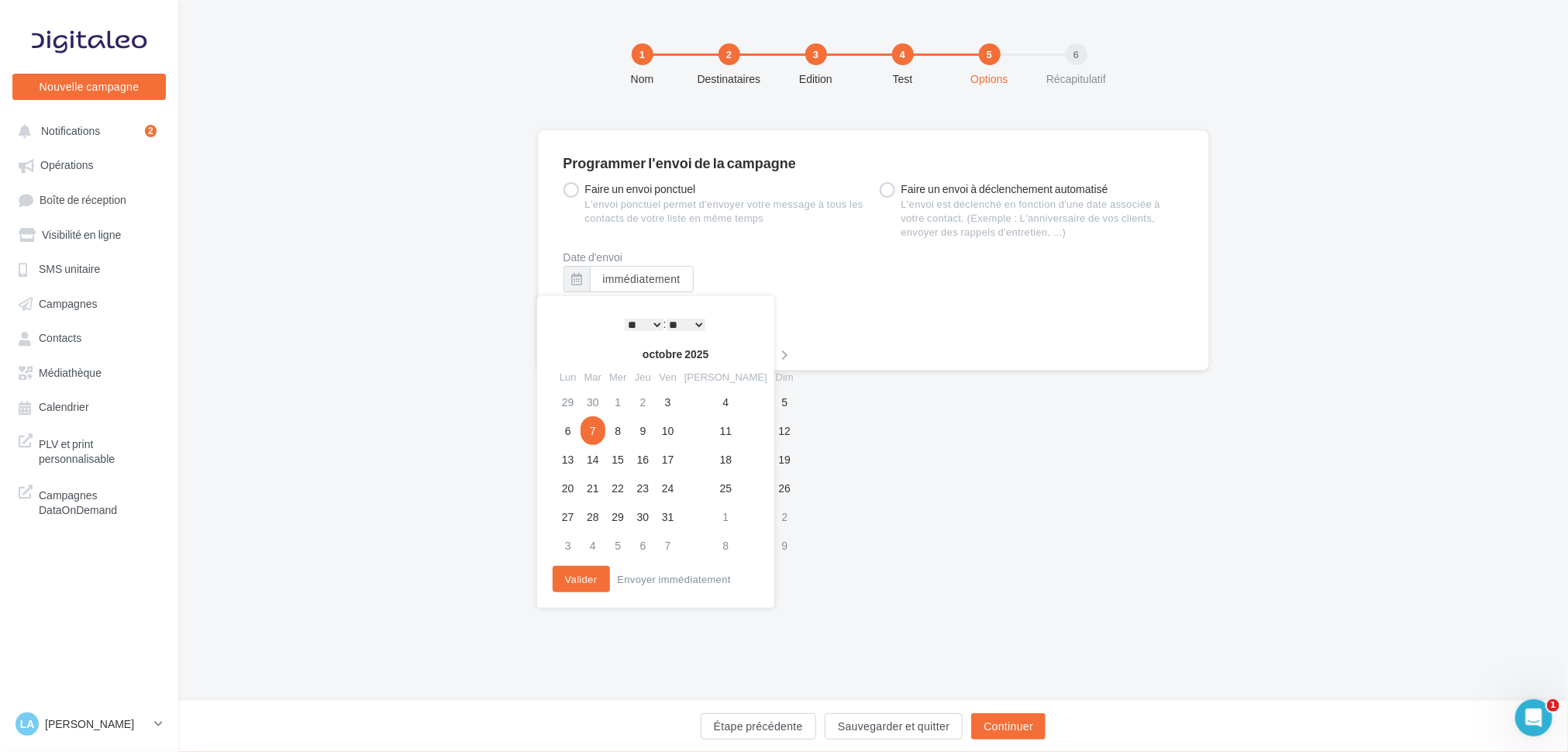
click at [696, 325] on select "** ** ** ** ** **" at bounding box center [686, 325] width 38 height 12
click at [584, 580] on button "Valider" at bounding box center [581, 579] width 58 height 26
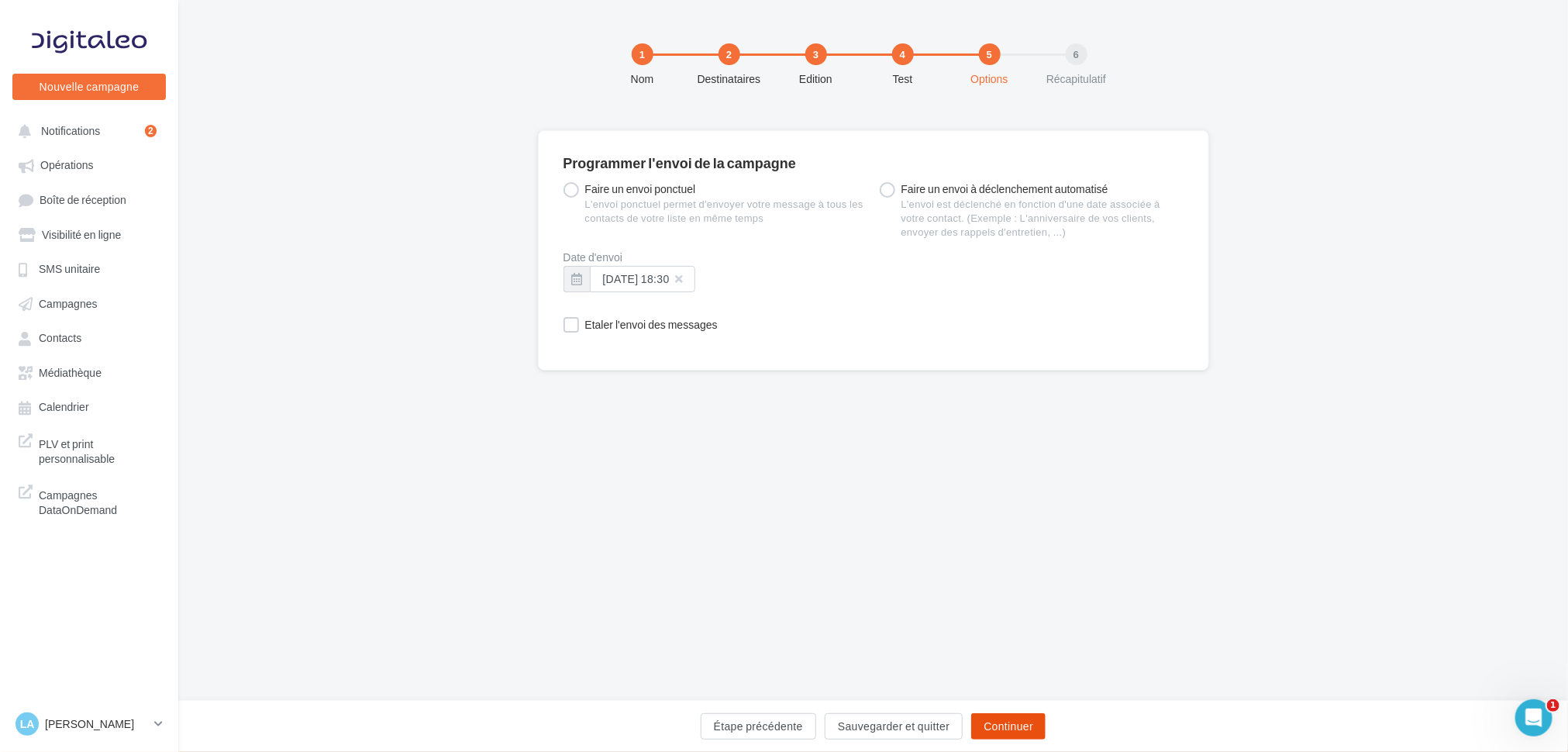
click at [1013, 731] on button "Continuer" at bounding box center [1008, 727] width 74 height 26
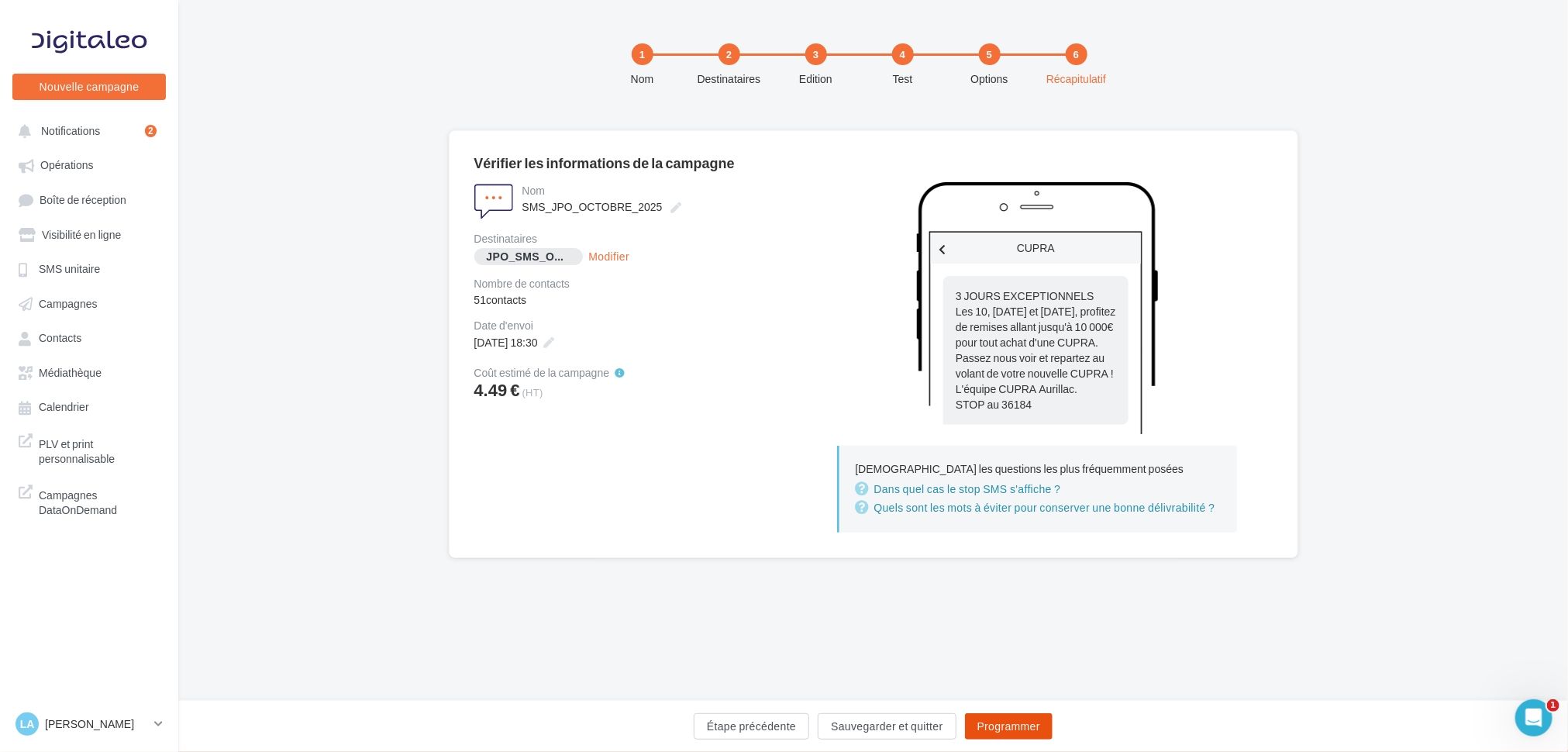
click at [1013, 731] on button "Programmer" at bounding box center [1008, 727] width 87 height 26
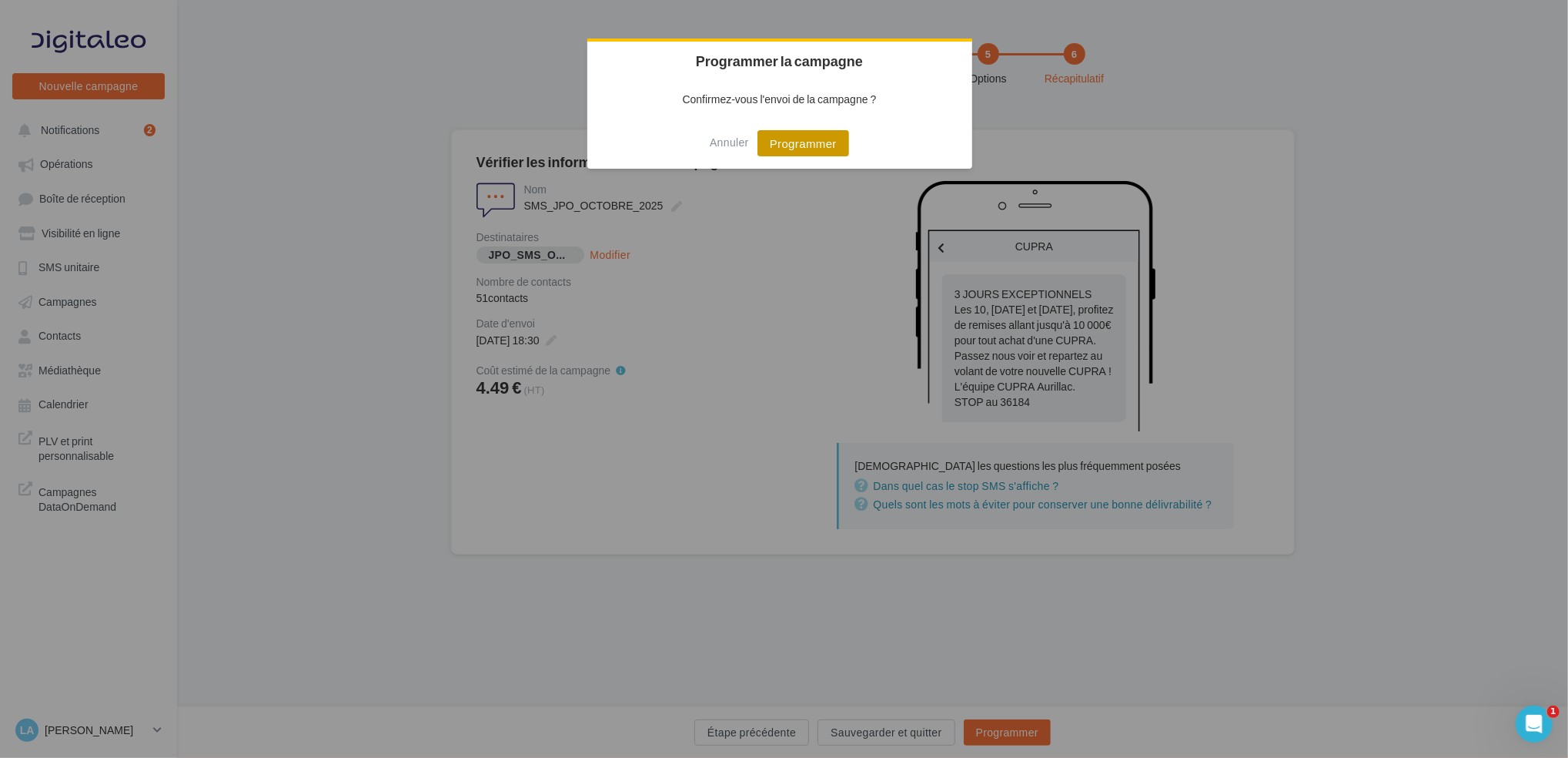
click at [834, 142] on button "Programmer" at bounding box center [804, 143] width 92 height 26
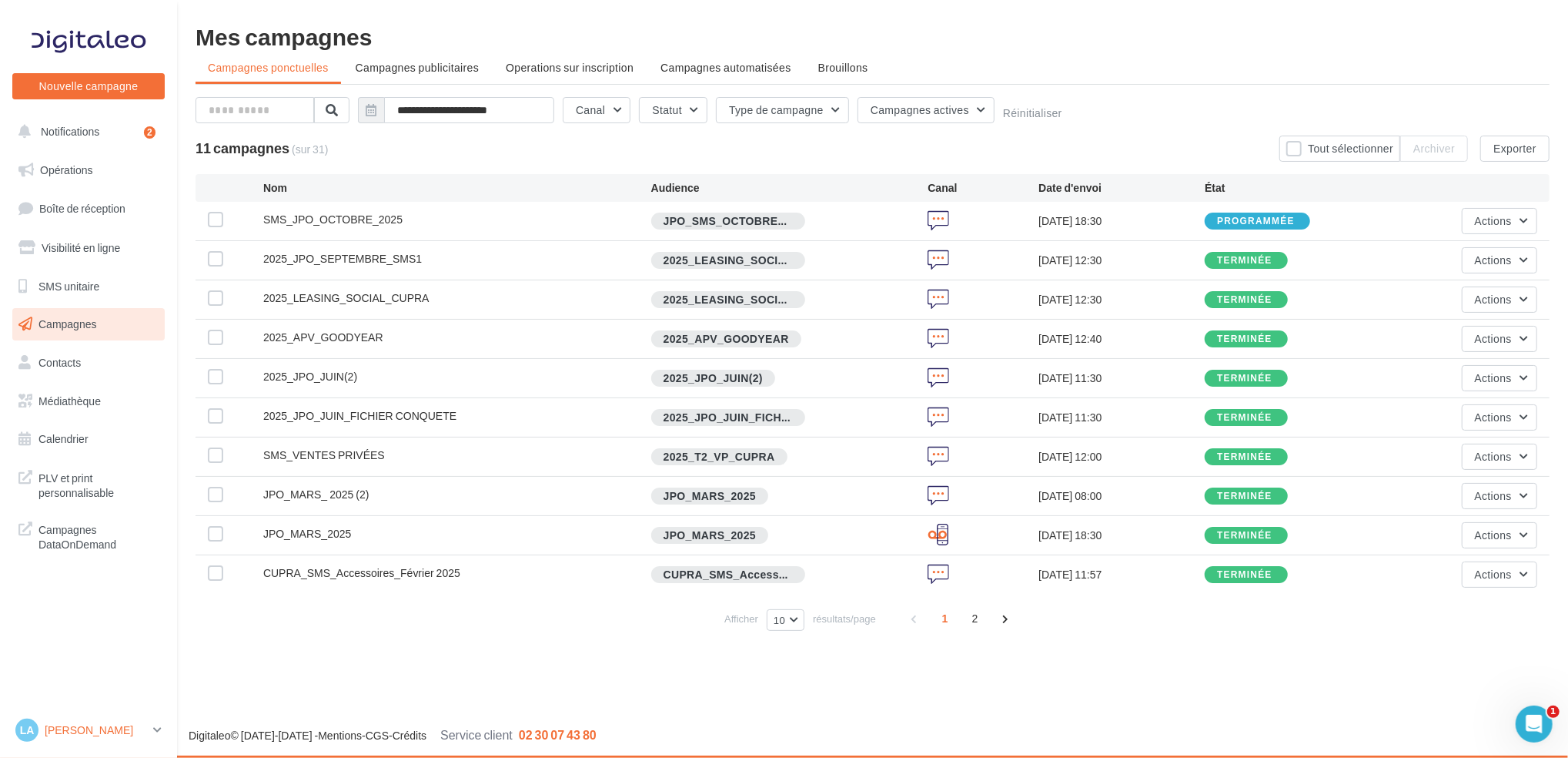
click at [157, 742] on link "La [PERSON_NAME] cupra_aurillac" at bounding box center [88, 730] width 153 height 29
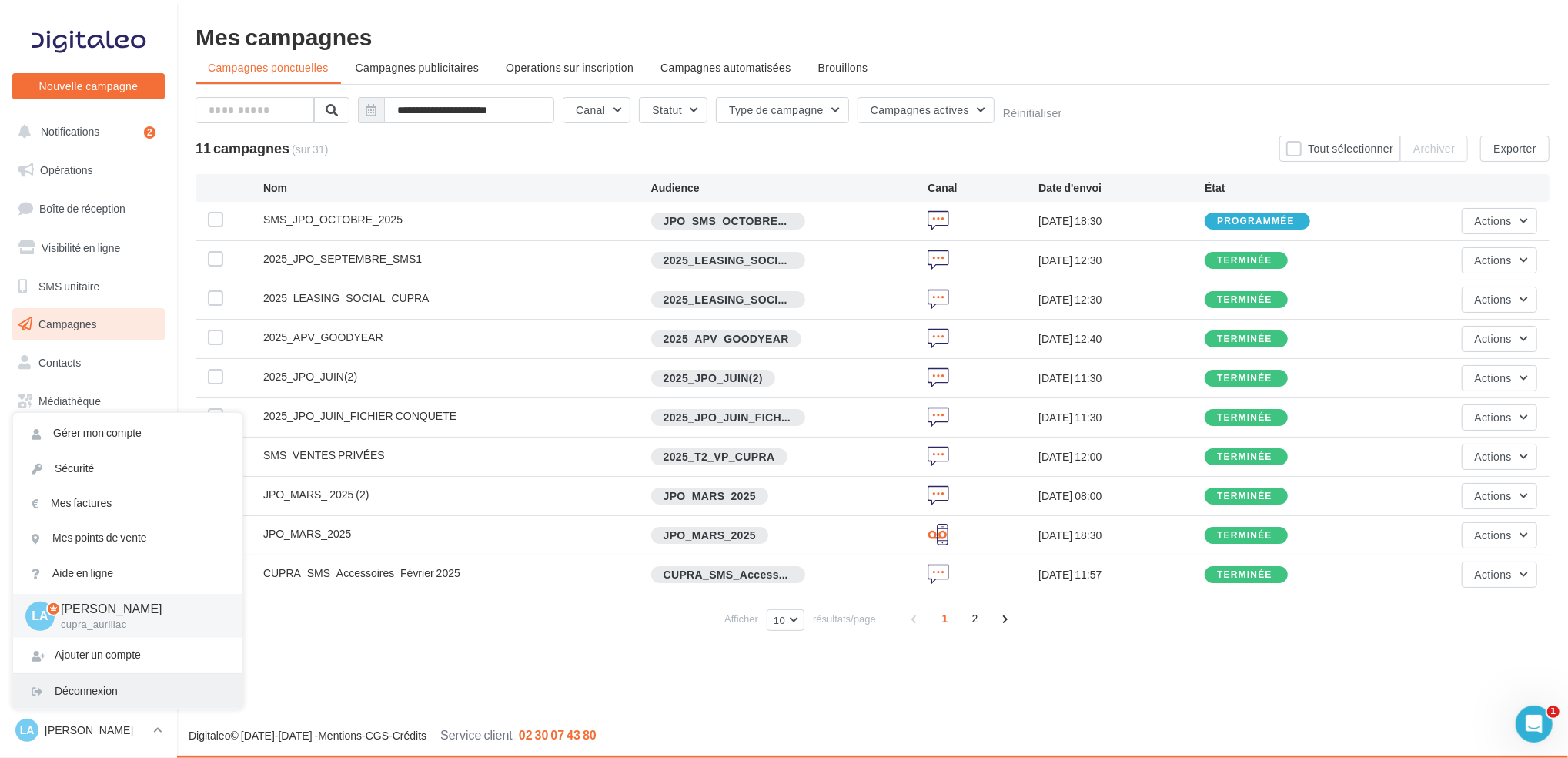
click at [145, 679] on div "Déconnexion" at bounding box center [127, 691] width 230 height 35
